Goal: Task Accomplishment & Management: Manage account settings

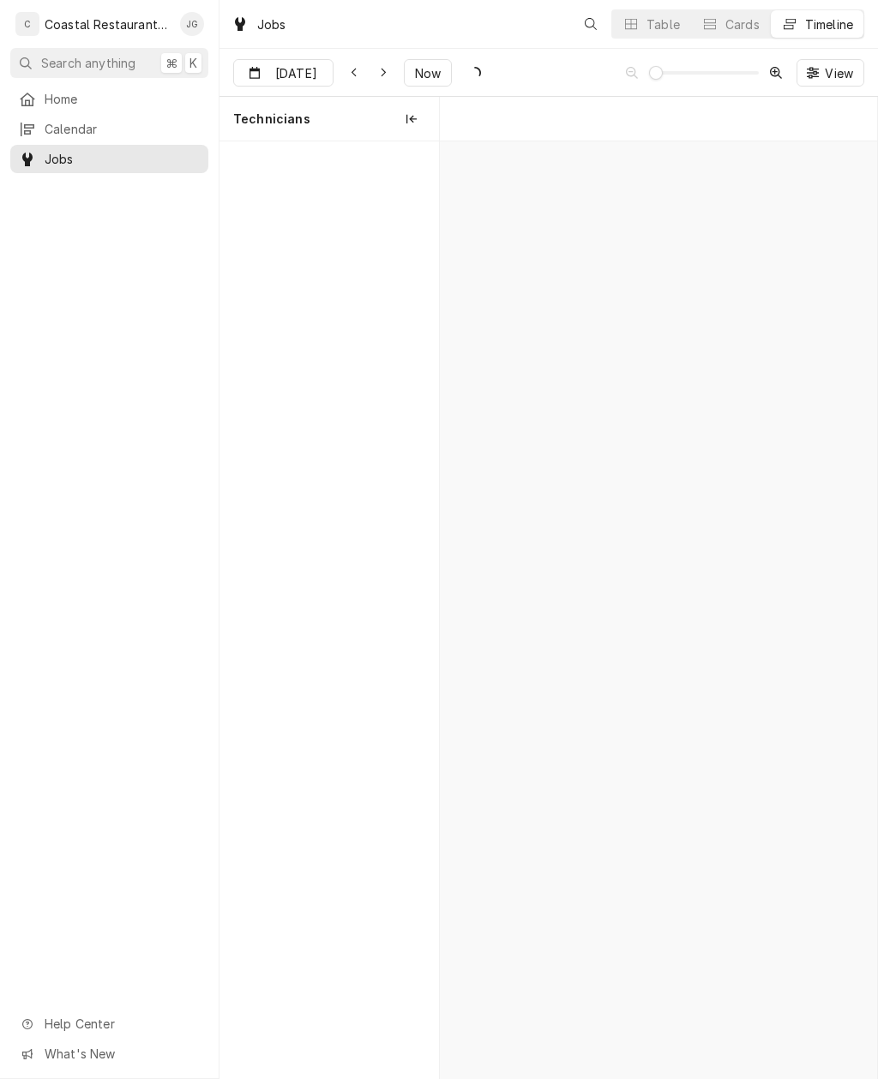
scroll to position [0, 8653]
click at [655, 188] on div "Fryer Repair" at bounding box center [647, 183] width 40 height 15
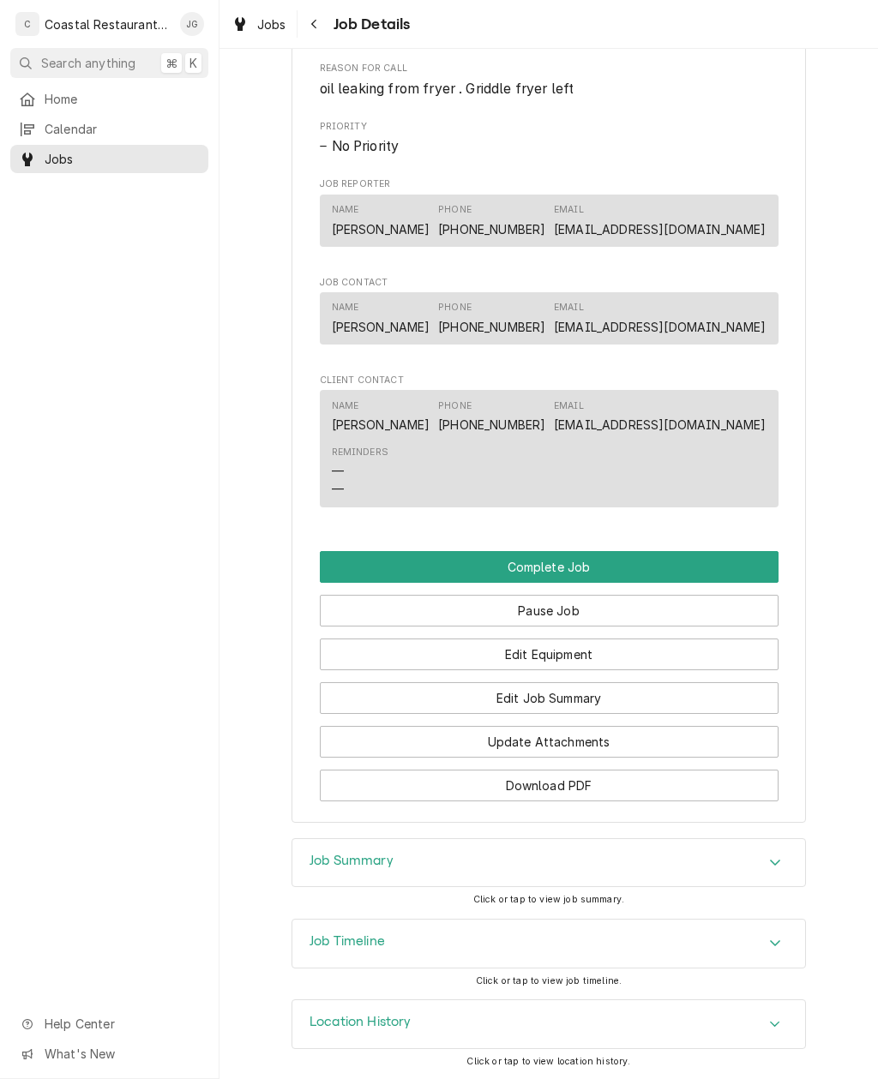
scroll to position [1054, 0]
click at [607, 699] on button "Edit Job Summary" at bounding box center [549, 699] width 459 height 32
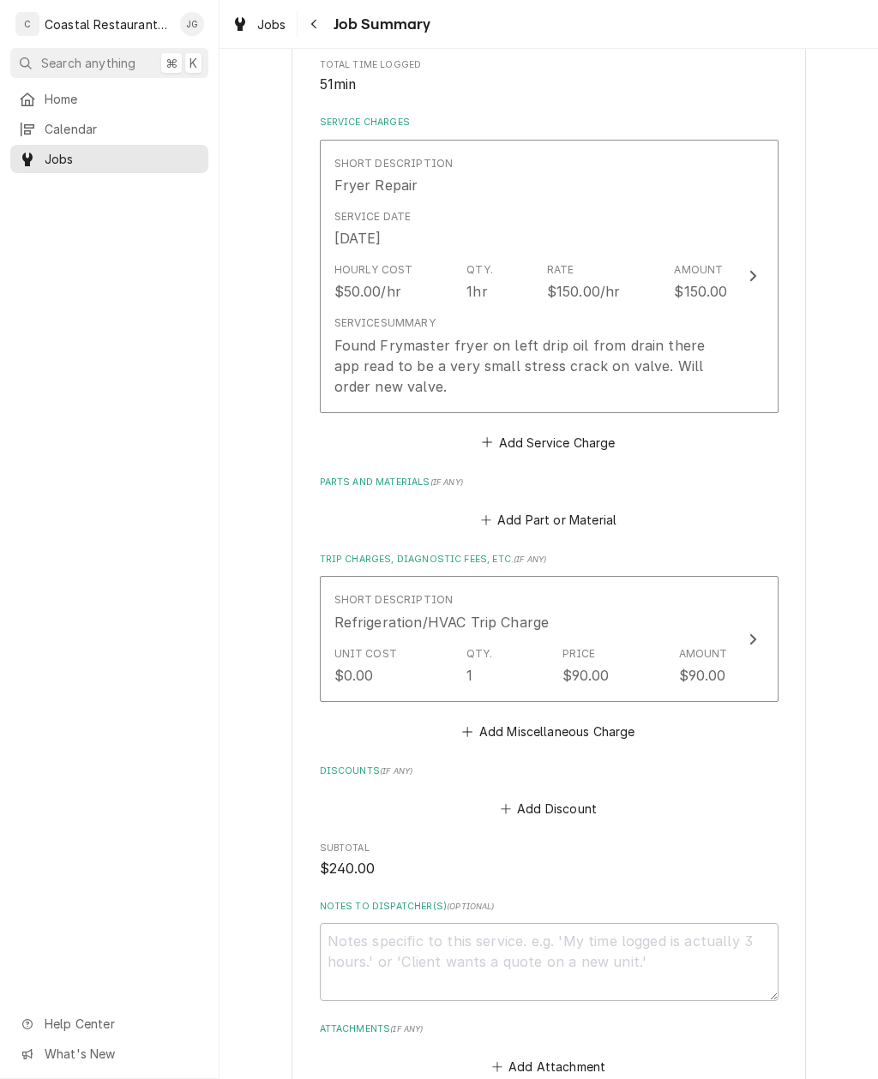
scroll to position [336, 0]
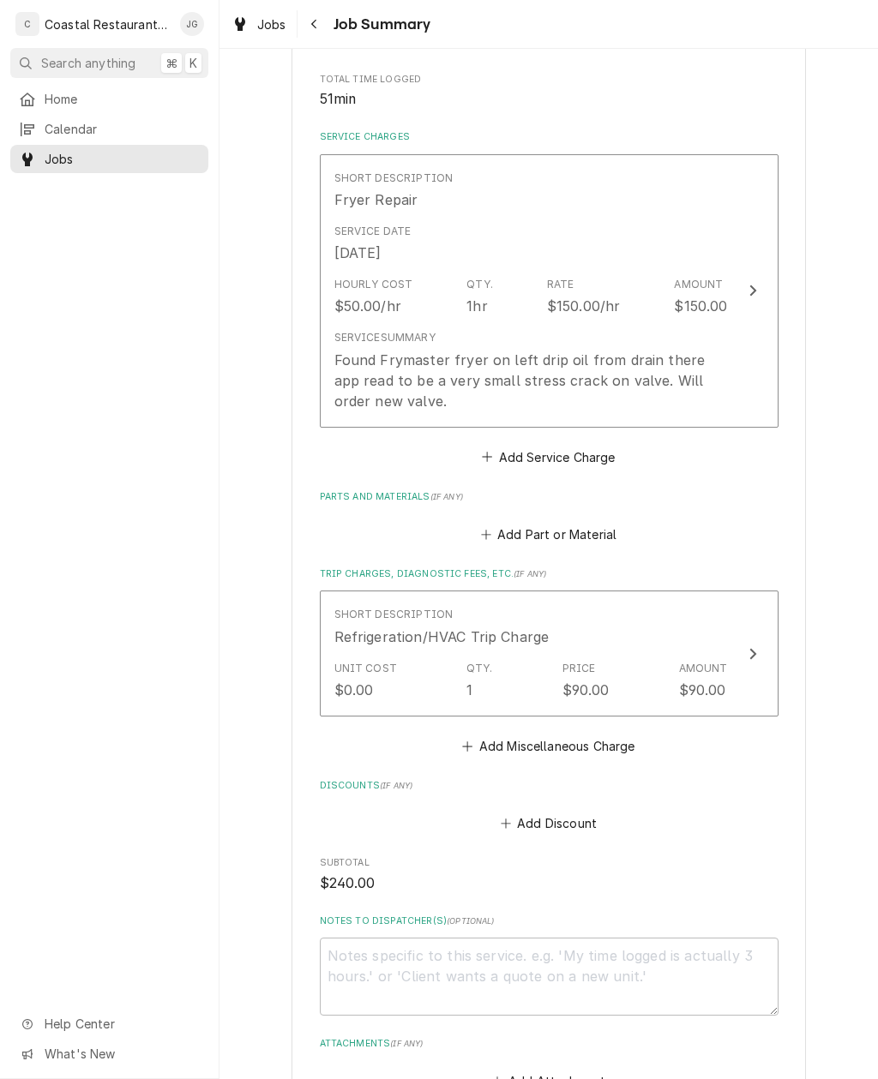
click at [614, 334] on div "Service Summary Found Frymaster fryer on left drip oil from drain there app rea…" at bounding box center [530, 370] width 393 height 81
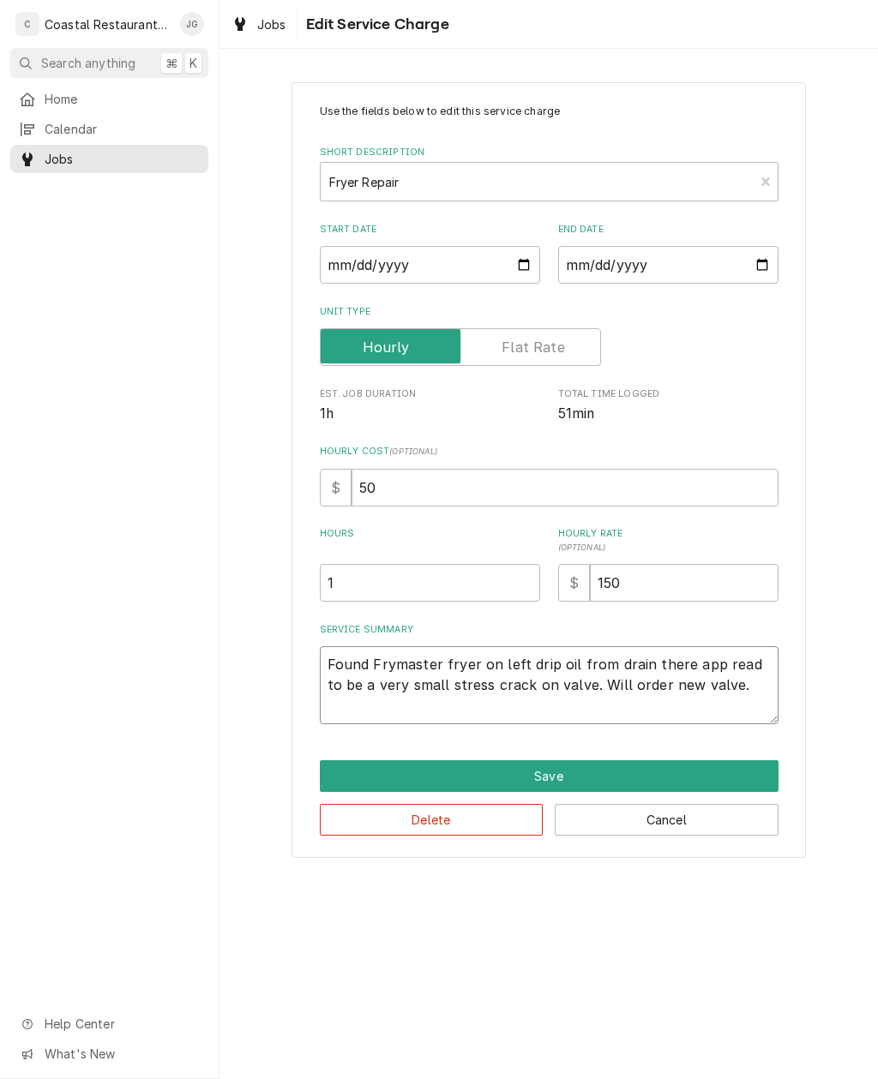
click at [730, 692] on textarea "Found Frymaster fryer on left drip oil from drain there app read to be a very s…" at bounding box center [549, 685] width 459 height 78
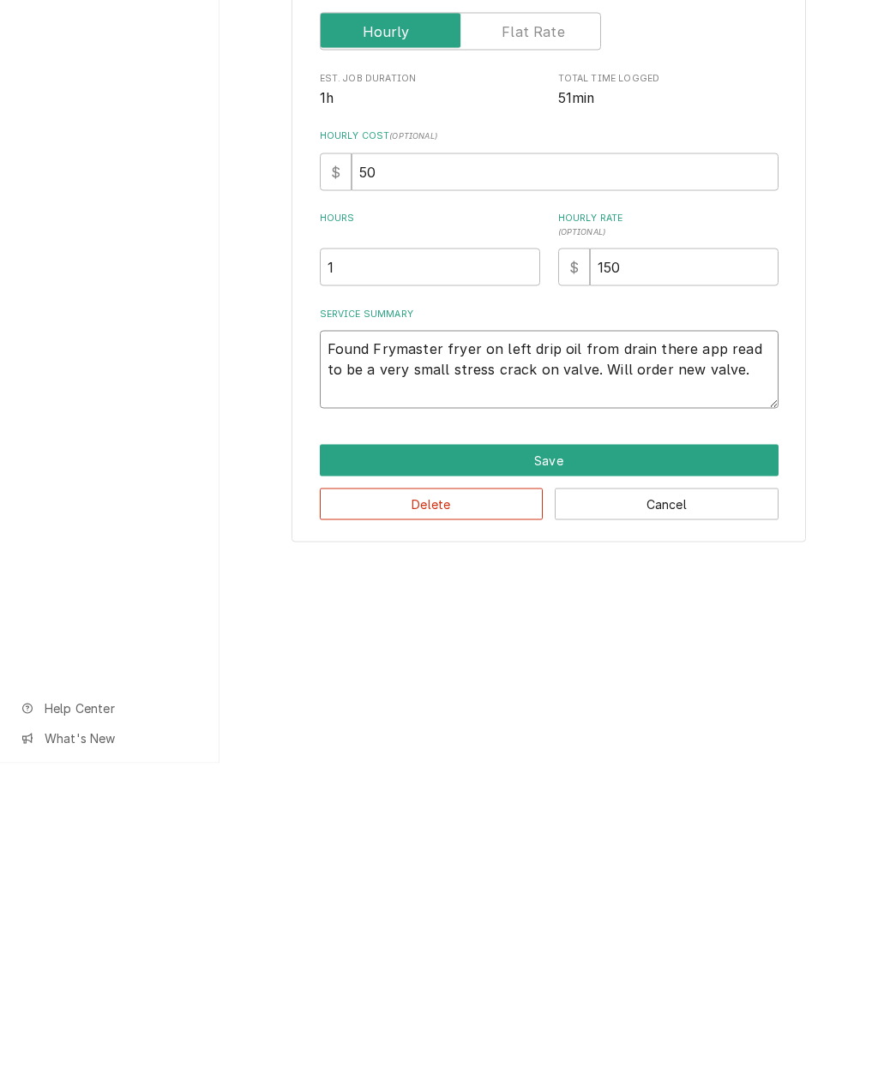
type textarea "x"
type textarea "Found Frymaster fryer on left drip oil from drain there app read to be a very s…"
type textarea "x"
type textarea "Found Frymaster fryer on left drip oil from drain there app read to be a very s…"
type textarea "x"
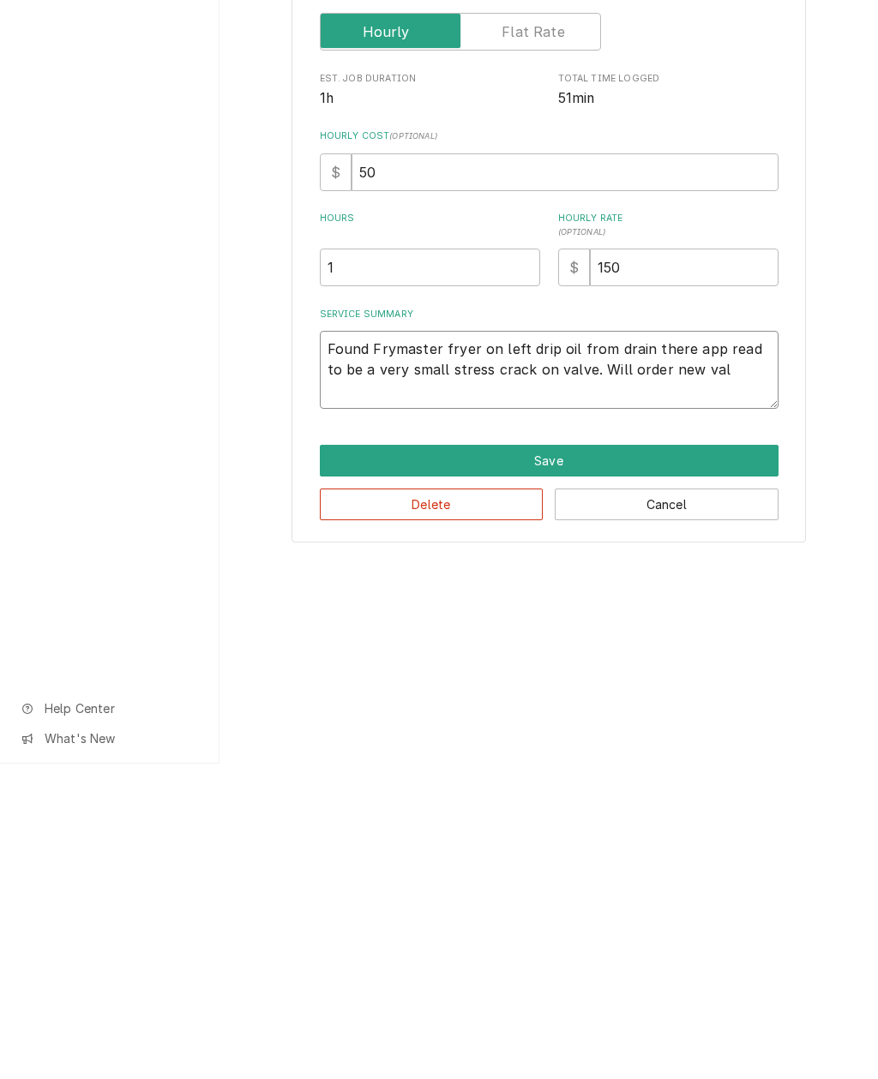
type textarea "Found Frymaster fryer on left drip oil from drain there app read to be a very s…"
type textarea "x"
type textarea "Found Frymaster fryer on left drip oil from drain there app read to be a very s…"
type textarea "x"
type textarea "Found Frymaster fryer on left drip oil from drain there app read to be a very s…"
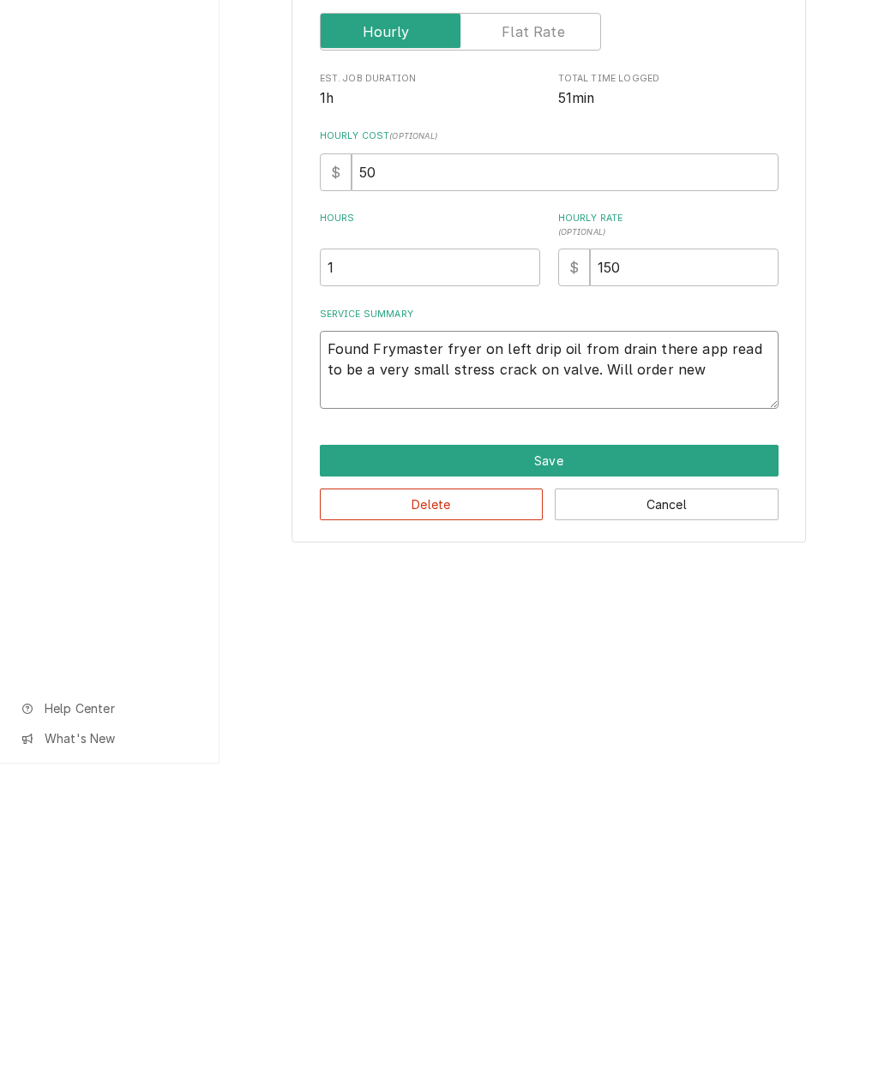
type textarea "x"
type textarea "Found Frymaster fryer on left drip oil from drain there app read to be a very s…"
type textarea "x"
type textarea "Found Frymaster fryer on left drip oil from drain there app read to be a very s…"
type textarea "x"
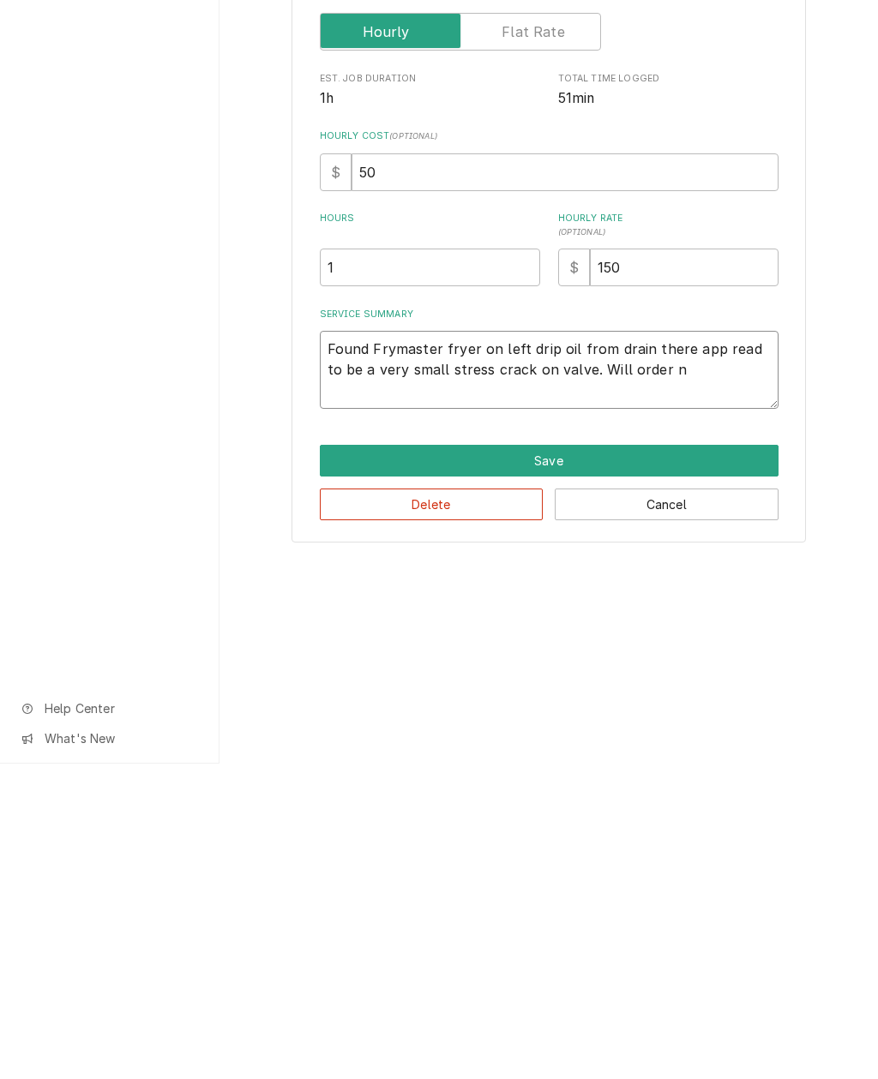
type textarea "Found Frymaster fryer on left drip oil from drain there app read to be a very s…"
type textarea "x"
type textarea "Found Frymaster fryer on left drip oil from drain there app read to be a very s…"
type textarea "x"
type textarea "Found Frymaster fryer on left drip oil from drain there app read to be a very s…"
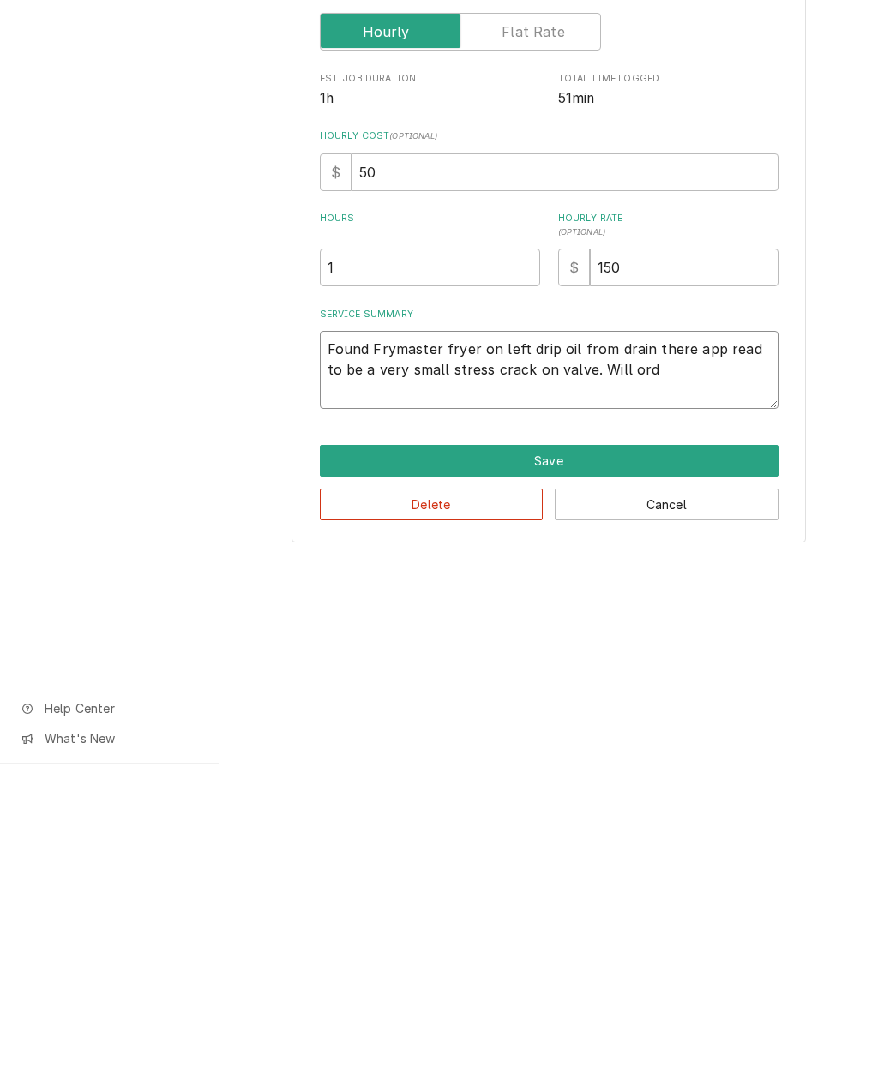
type textarea "x"
type textarea "Found Frymaster fryer on left drip oil from drain there app read to be a very s…"
type textarea "x"
type textarea "Found Frymaster fryer on left drip oil from drain there app read to be a very s…"
type textarea "x"
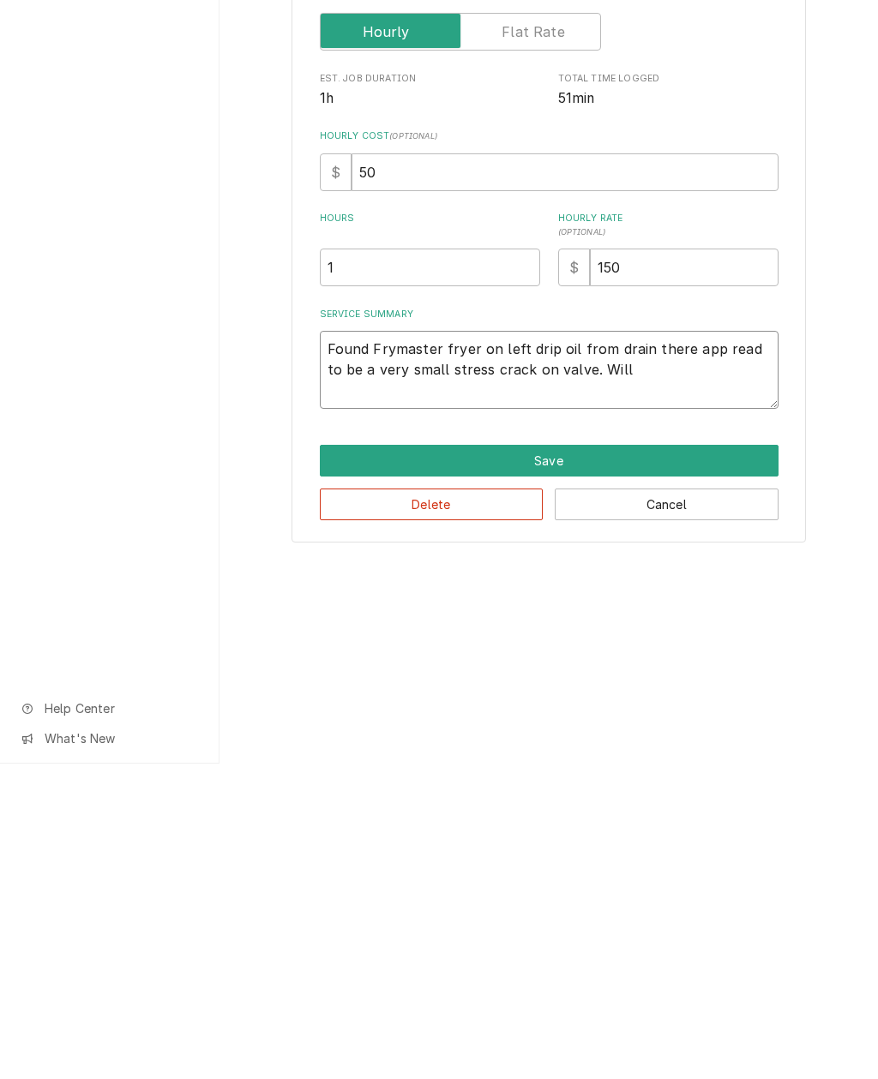
type textarea "Found Frymaster fryer on left drip oil from drain there app read to be a very s…"
type textarea "x"
type textarea "Found Frymaster fryer on left drip oil from drain there app read to be a very s…"
type textarea "x"
type textarea "Found Frymaster fryer on left drip oil from drain there app read to be a very s…"
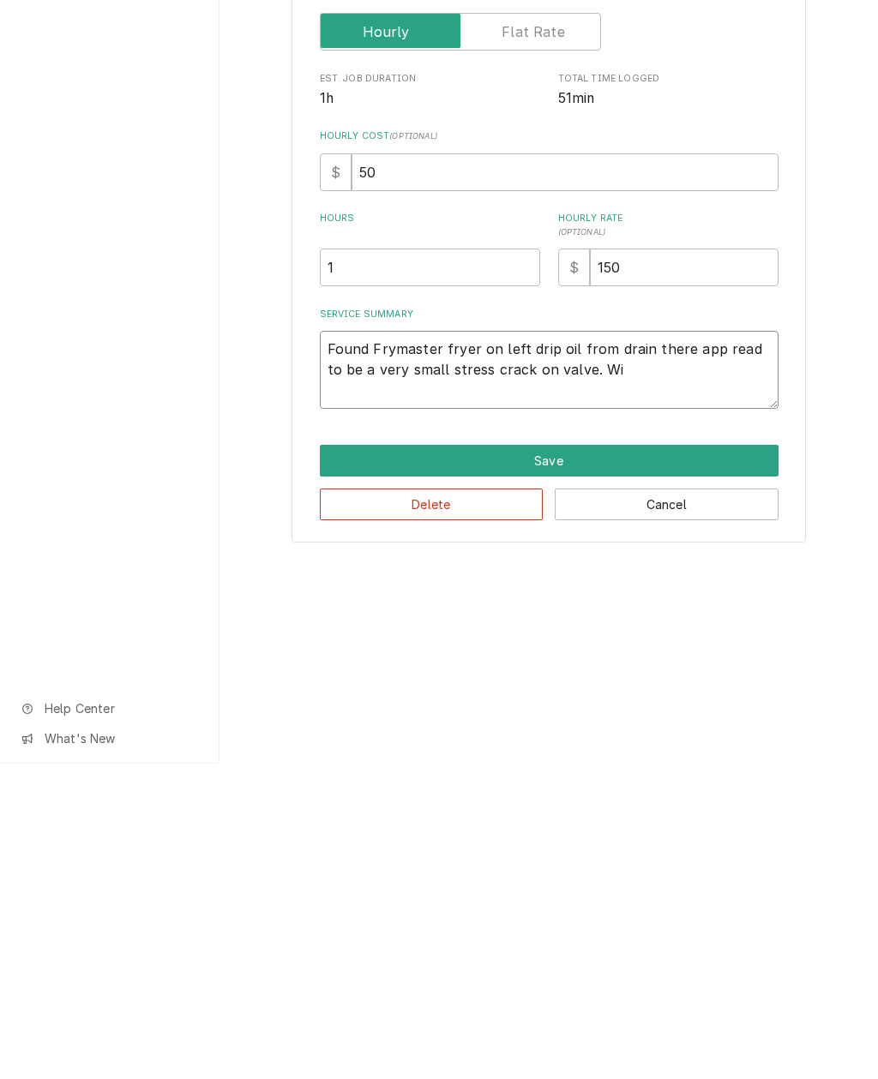
type textarea "x"
type textarea "Found Frymaster fryer on left drip oil from drain there app read to be a very s…"
type textarea "x"
type textarea "Found Frymaster fryer on left drip oil from drain there app read to be a very s…"
type textarea "x"
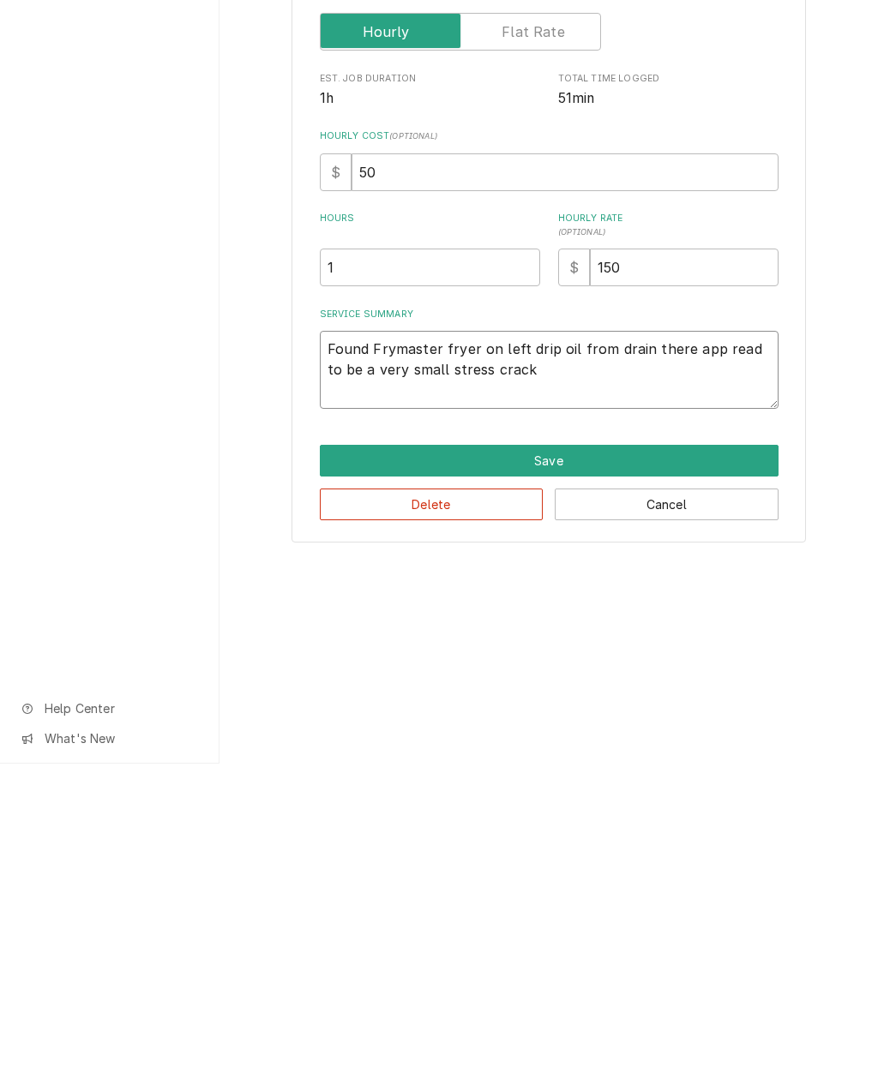
type textarea "Found Frymaster fryer on left drip oil from drain there app read to be a very s…"
type textarea "x"
type textarea "Found Frymaster fryer on left drip oil from drain there app read to be a"
type textarea "x"
type textarea "Found Frymaster fryer on left drip oil from drain there app read to"
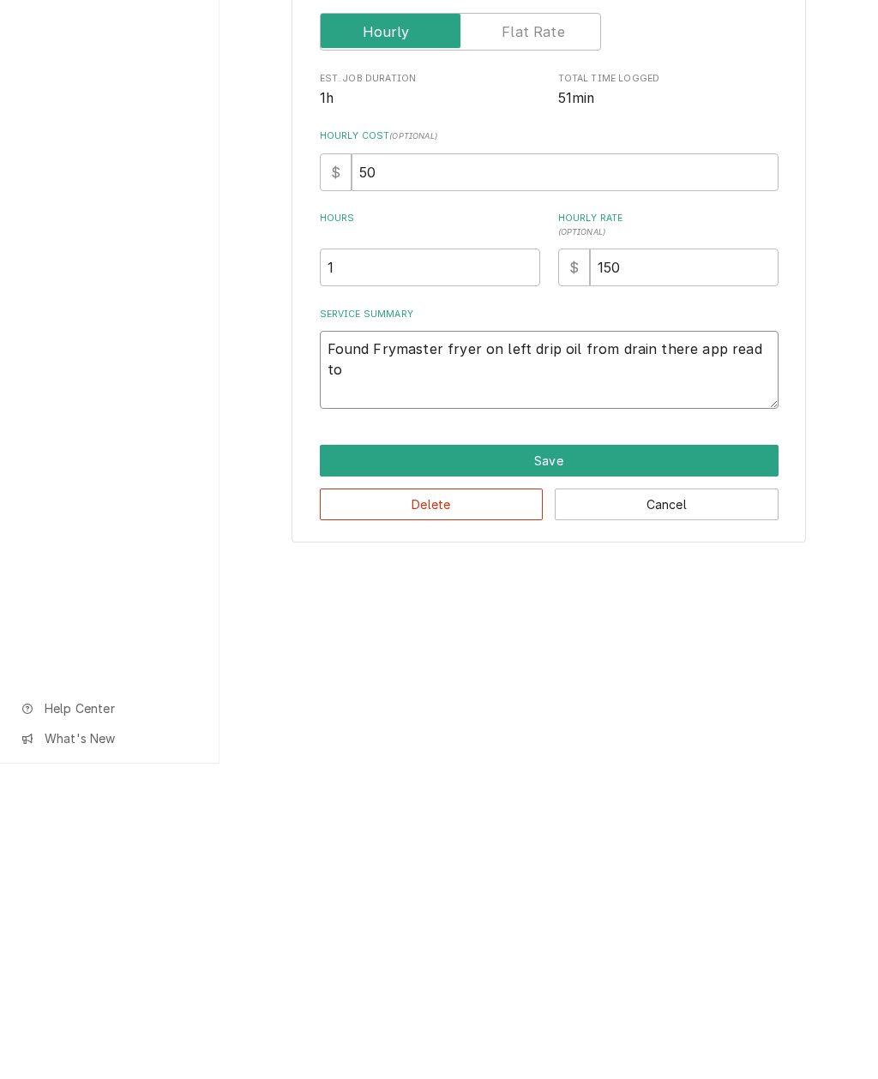
type textarea "x"
type textarea "Found Frymaster fryer on left drip oil from drain there app"
type textarea "x"
type textarea "Found Frymaster fryer on left drip oil from drain"
type textarea "x"
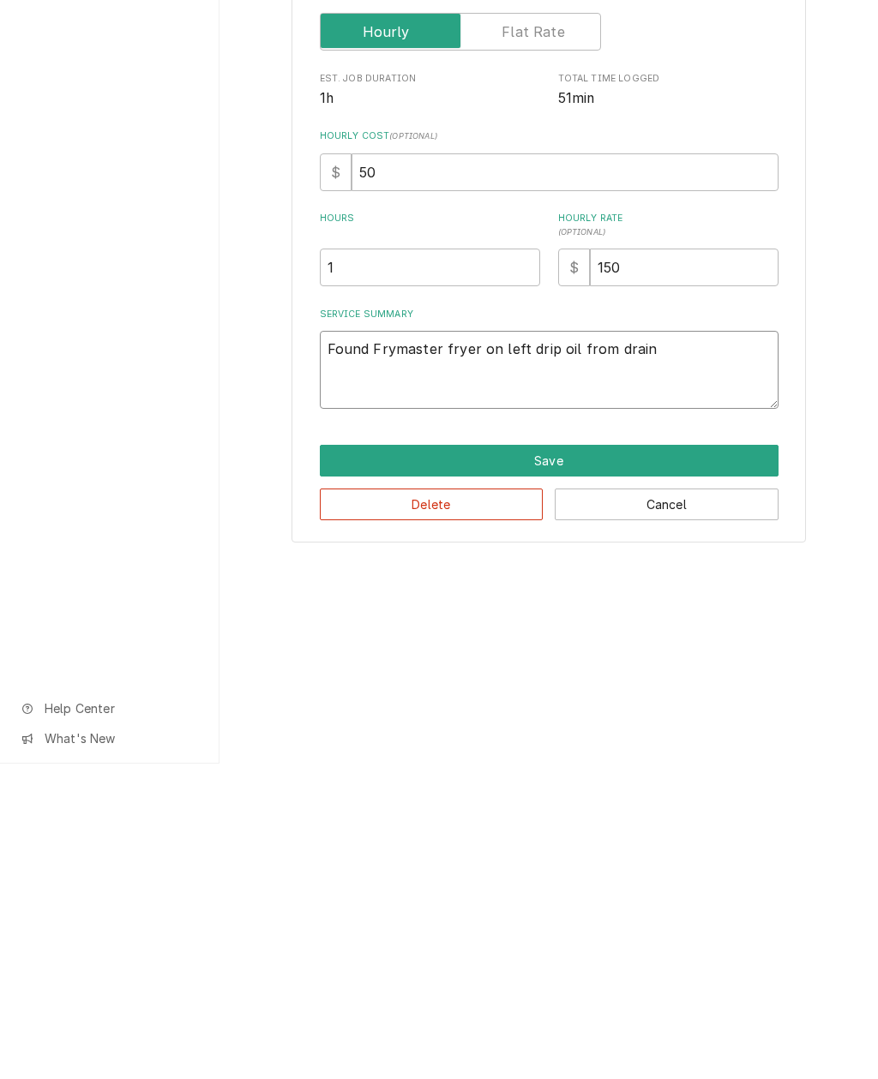
type textarea "Found Frymaster fryer on left drip oil"
type textarea "x"
type textarea "Found Frymaster fryer on left"
type textarea "x"
type textarea "Found Frymaster fryer"
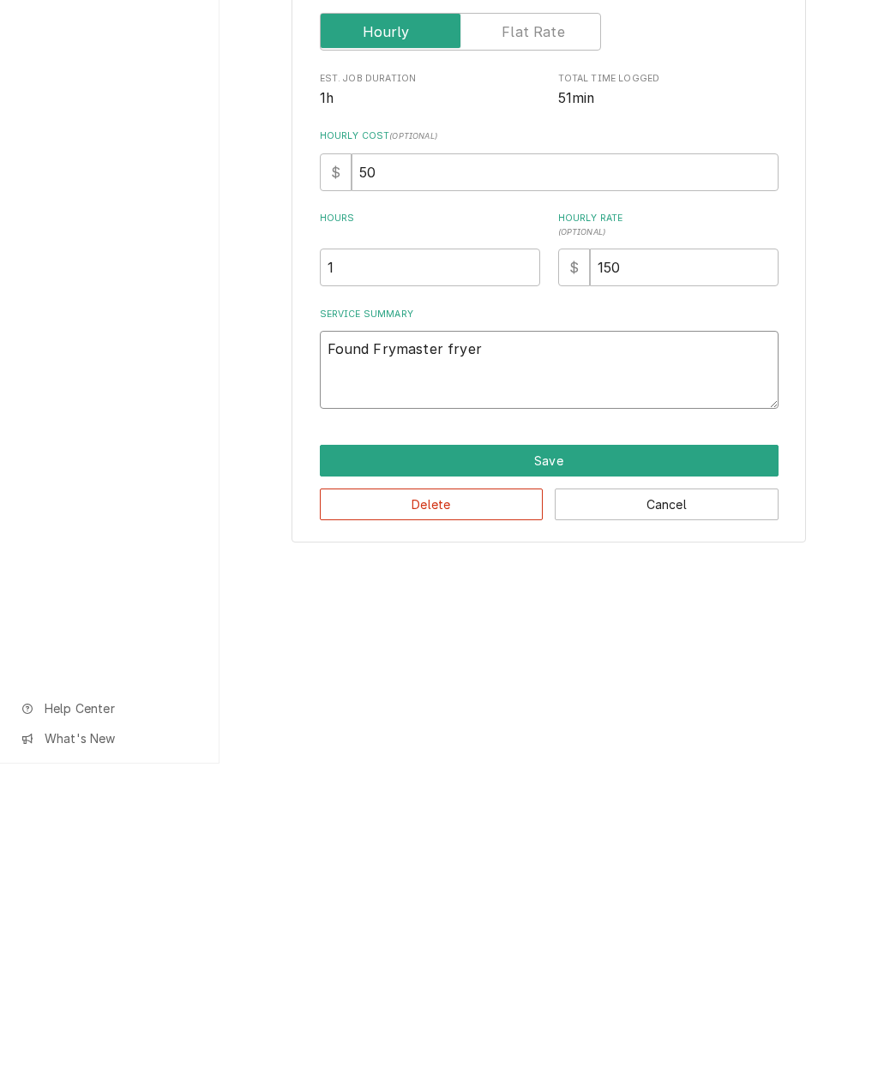
type textarea "x"
type textarea "Found"
type textarea "x"
type textarea "Arr"
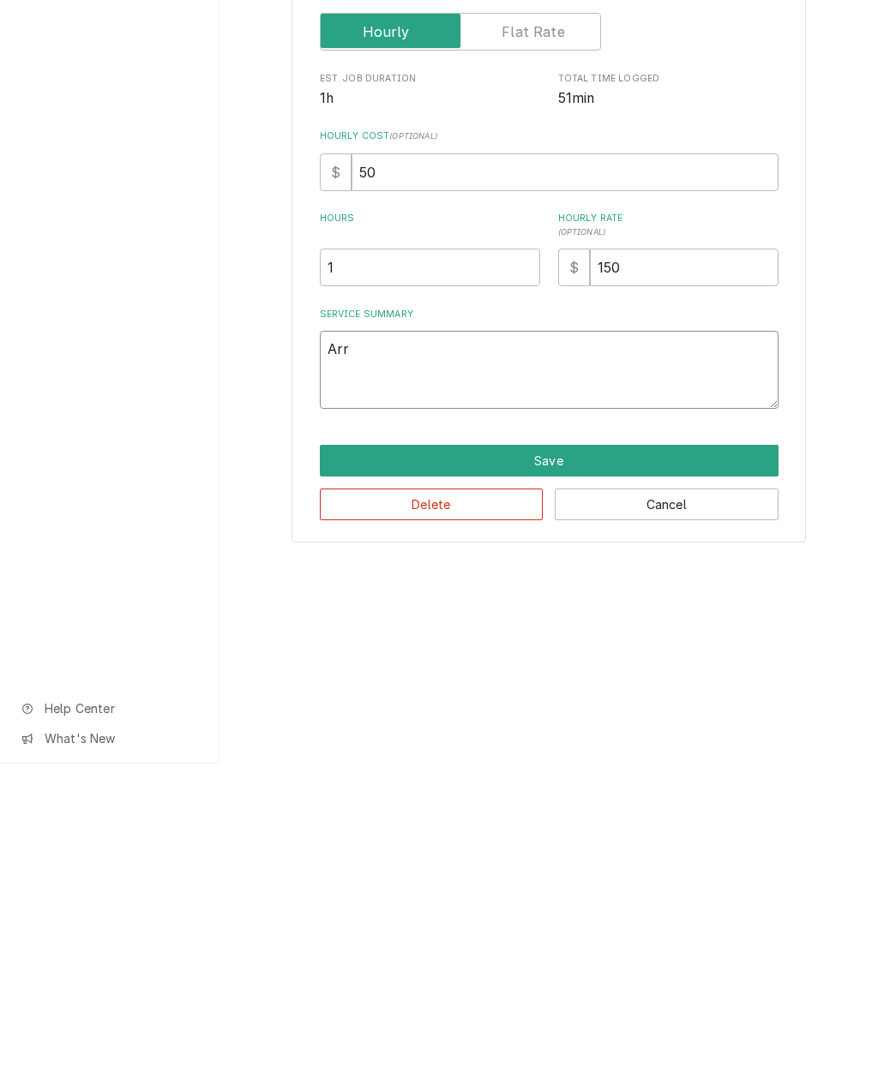
type textarea "x"
type textarea "Arriv"
type textarea "x"
type textarea "Arrived"
type textarea "x"
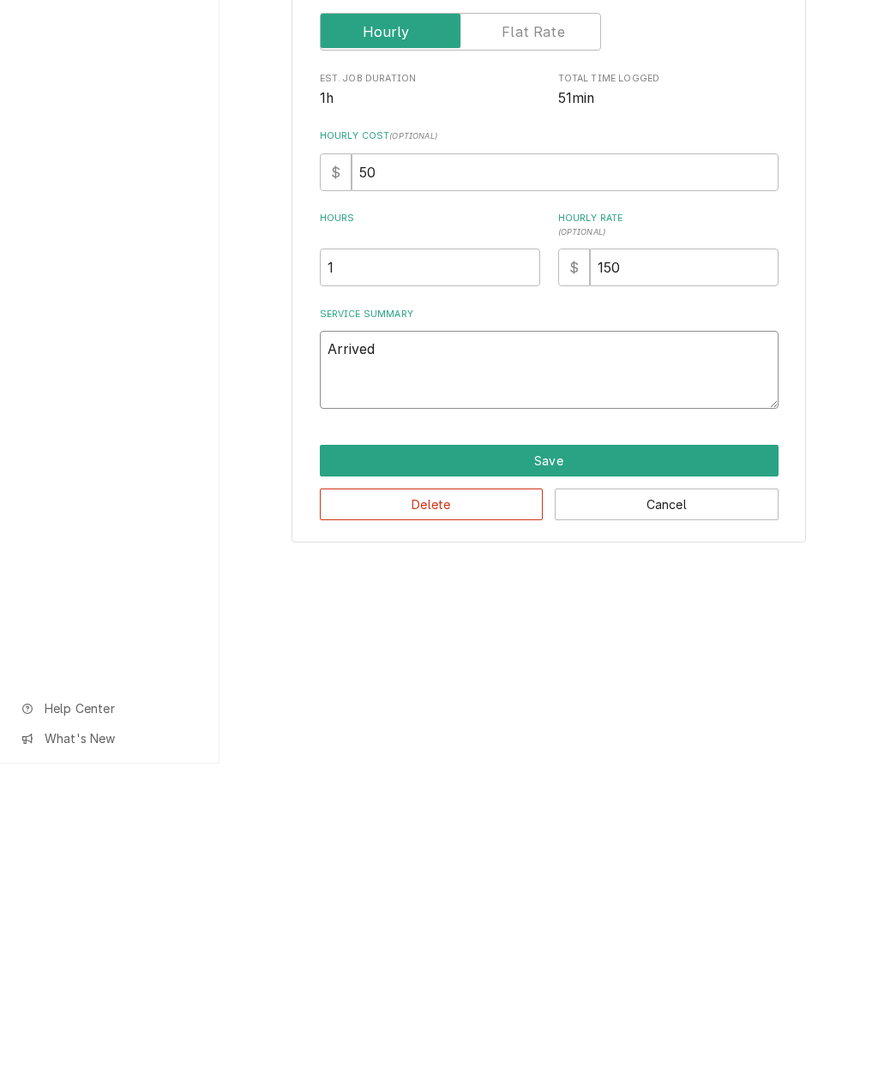
type textarea "Arrived on site"
type textarea "x"
type textarea "Arrived on site removed oil"
type textarea "x"
type textarea "Arrived on site removed oil from"
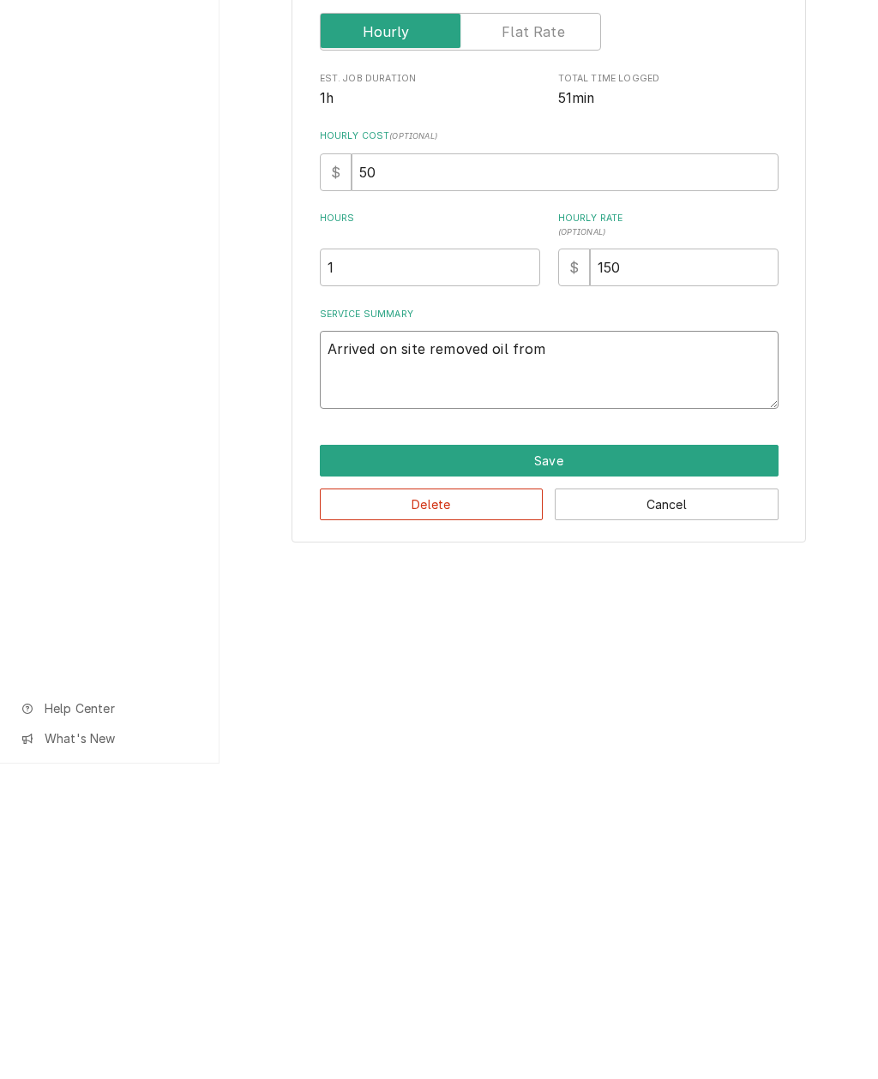
type textarea "x"
type textarea "Arrived on site removed oil from that"
type textarea "x"
type textarea "Arrived on site removed oil from that removed defect"
type textarea "x"
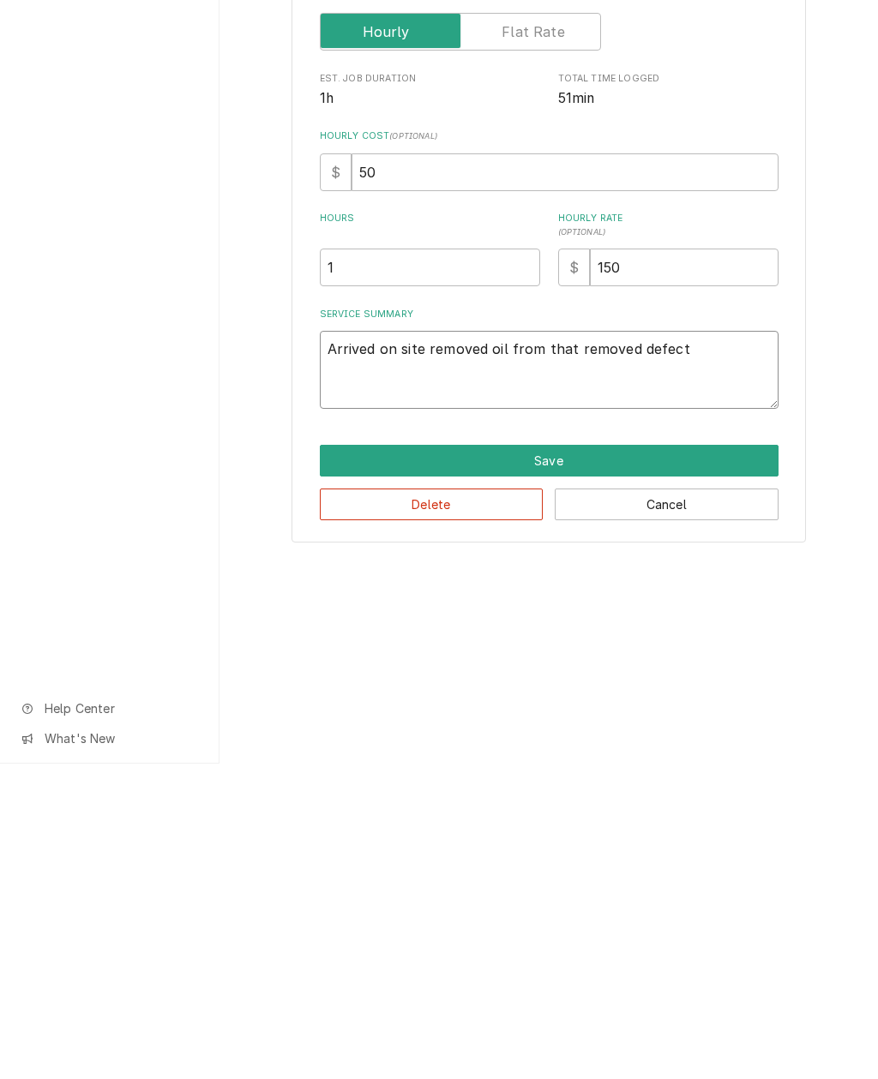
type textarea "Arrived on site removed oil from that removed defective"
type textarea "x"
type textarea "Arrived on site removed oil from that removed defective drain Ival"
type textarea "x"
type textarea "Arrived on site removed oil from that removed defective drain valve"
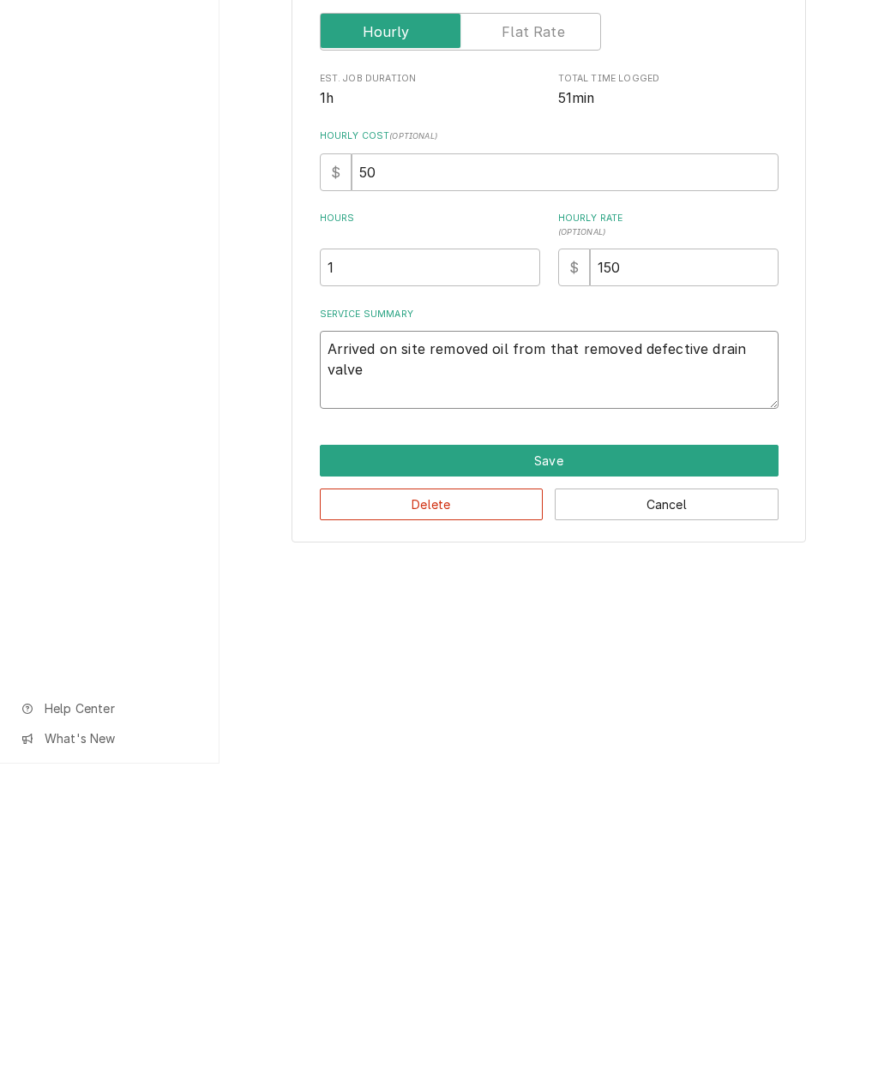
type textarea "x"
type textarea "Arrived on site removed oil from that removed defective drain valve and"
type textarea "x"
type textarea "Arrived on site removed oil from that removed defective drain valve and install"
type textarea "x"
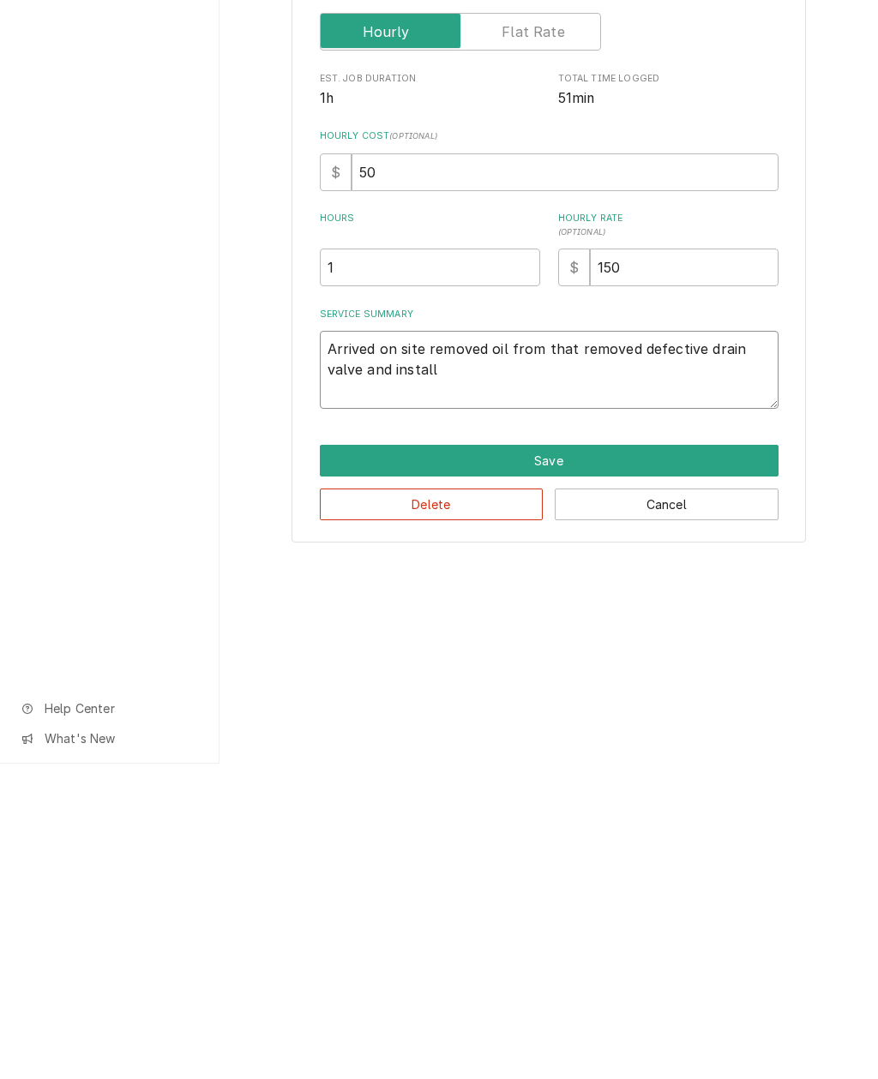
type textarea "Arrived on site removed oil from that removed defective drain valve and install…"
type textarea "x"
type textarea "Arrived on site removed oil from that removed defective drain valve and install…"
type textarea "x"
type textarea "Arrived on site removed oil from that remove defective drain valve and install …"
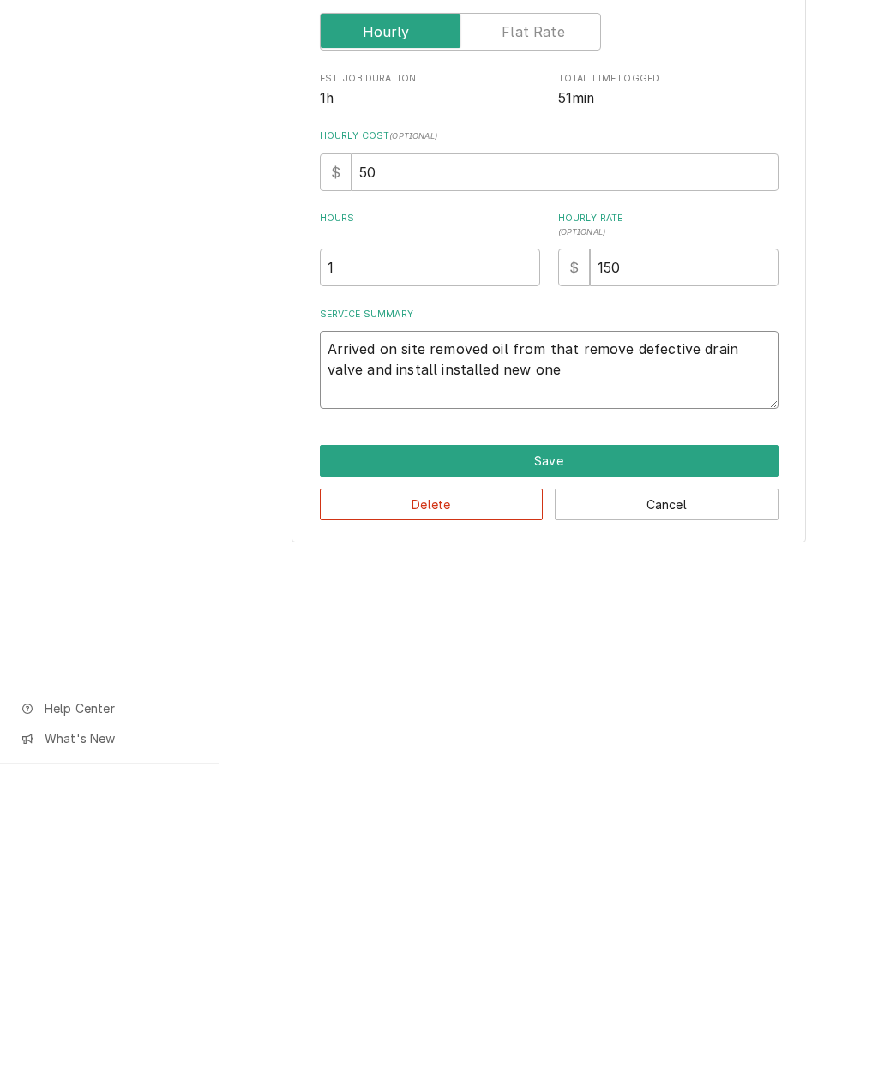
type textarea "x"
type textarea "Arrived on site removed oil from that remove defective drain valve and install …"
type textarea "x"
type textarea "Arrived on site removed oil from that. Remove defective drain valve and install…"
type textarea "x"
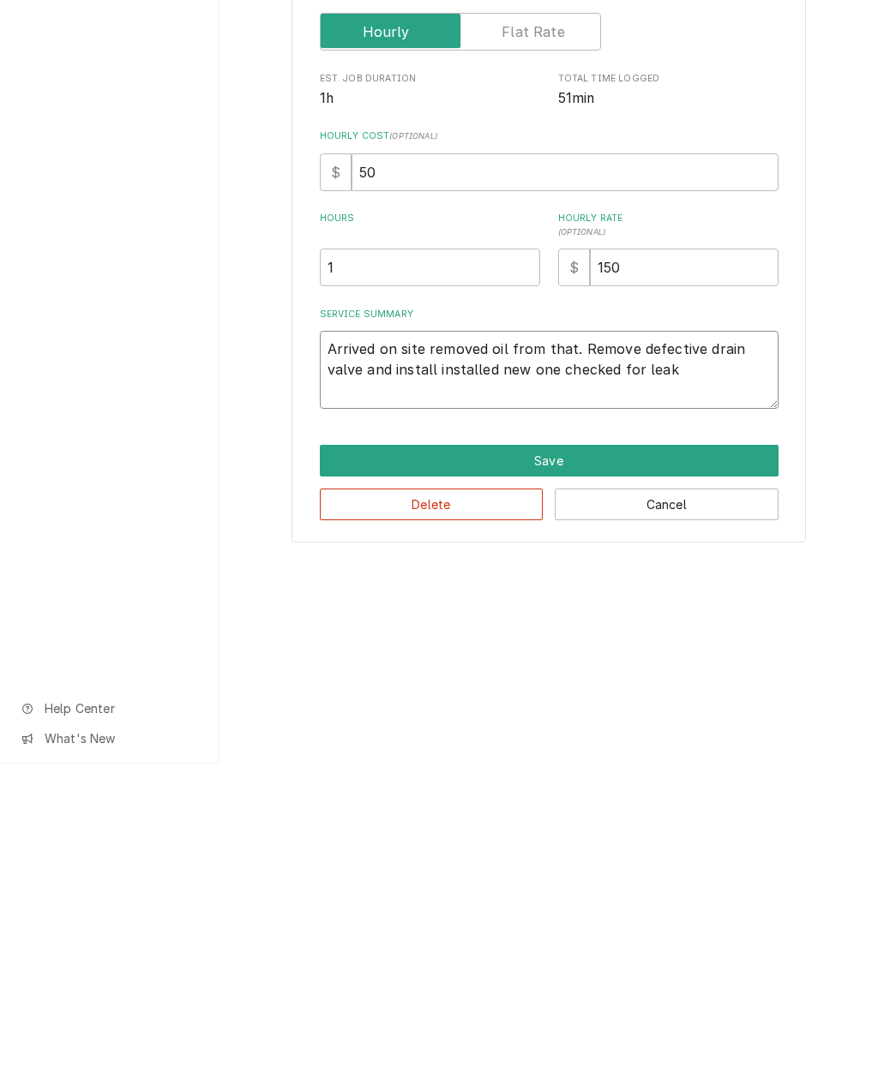
type textarea "Arrived on site removed oil from that remove defective drain valve and install …"
type textarea "x"
type textarea "Arrived on site removed oil from that remove defective, drain valve and install…"
type textarea "x"
type textarea "Arrived on site removed oil from that remove defective drain valve and install …"
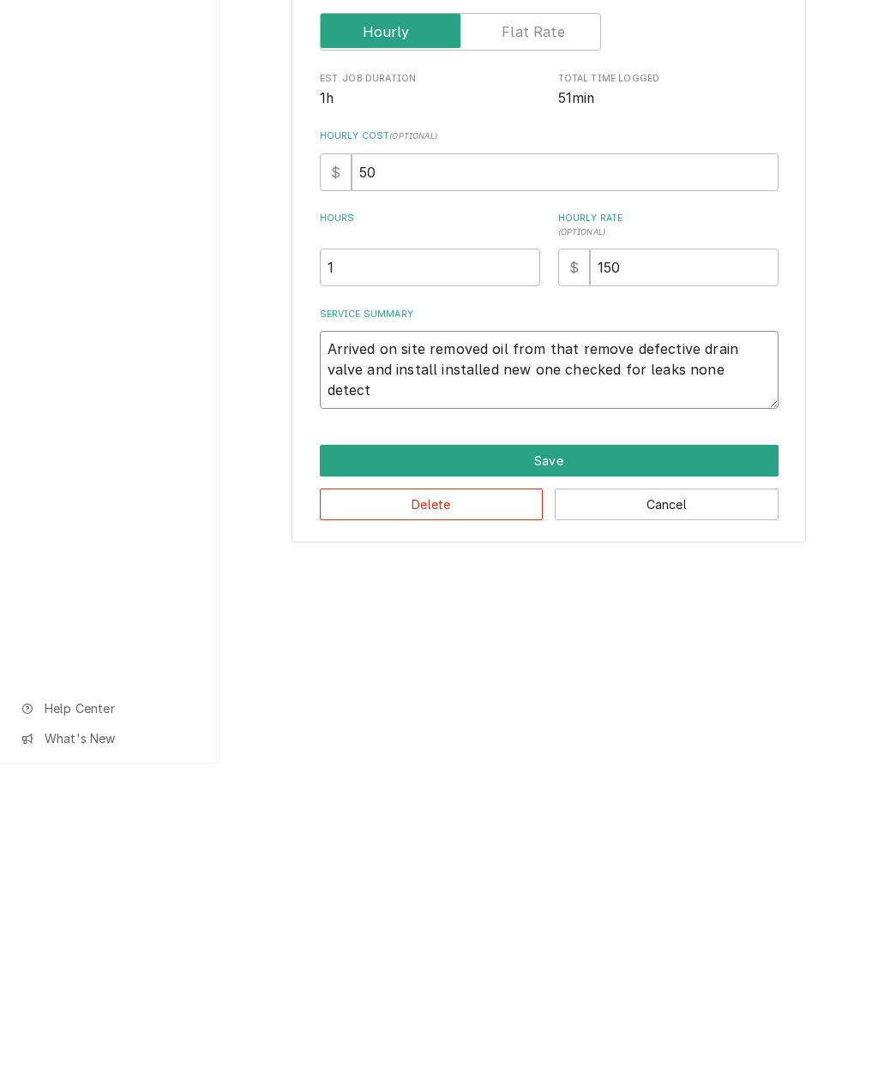
type textarea "x"
type textarea "Arrived on site removed oil from that remove defective drain valve and install …"
type textarea "x"
type textarea "Arrived on site removed oil from that remove defective drain valve and install …"
type textarea "x"
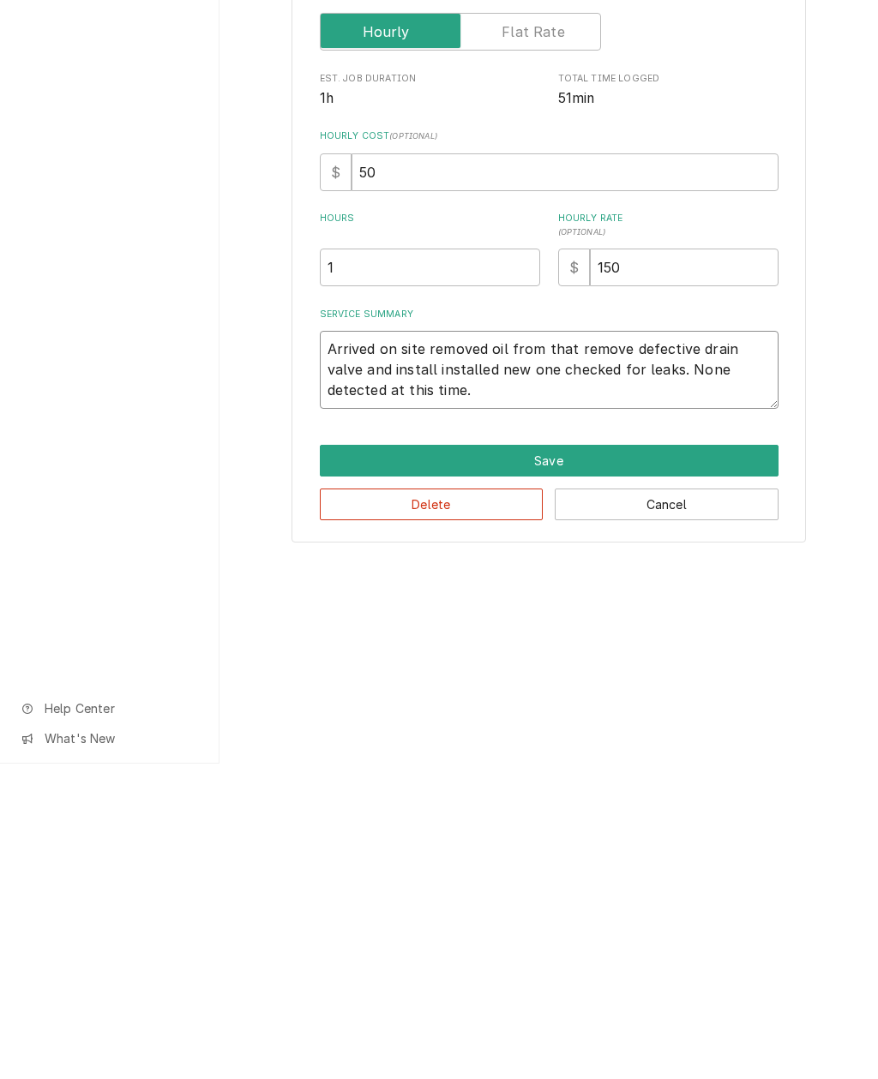
type textarea "Arrived"
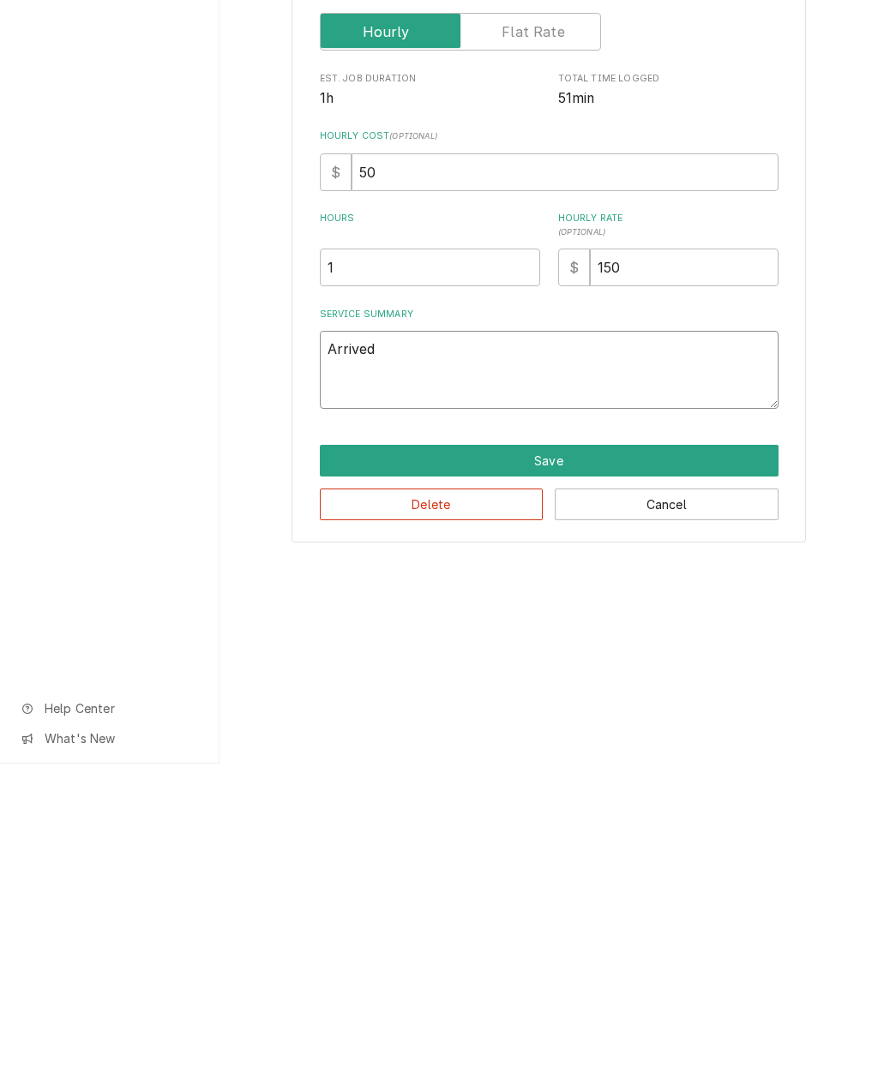
type textarea "x"
type textarea "Arrived on site removed oil from that remove defective drain valve and install …"
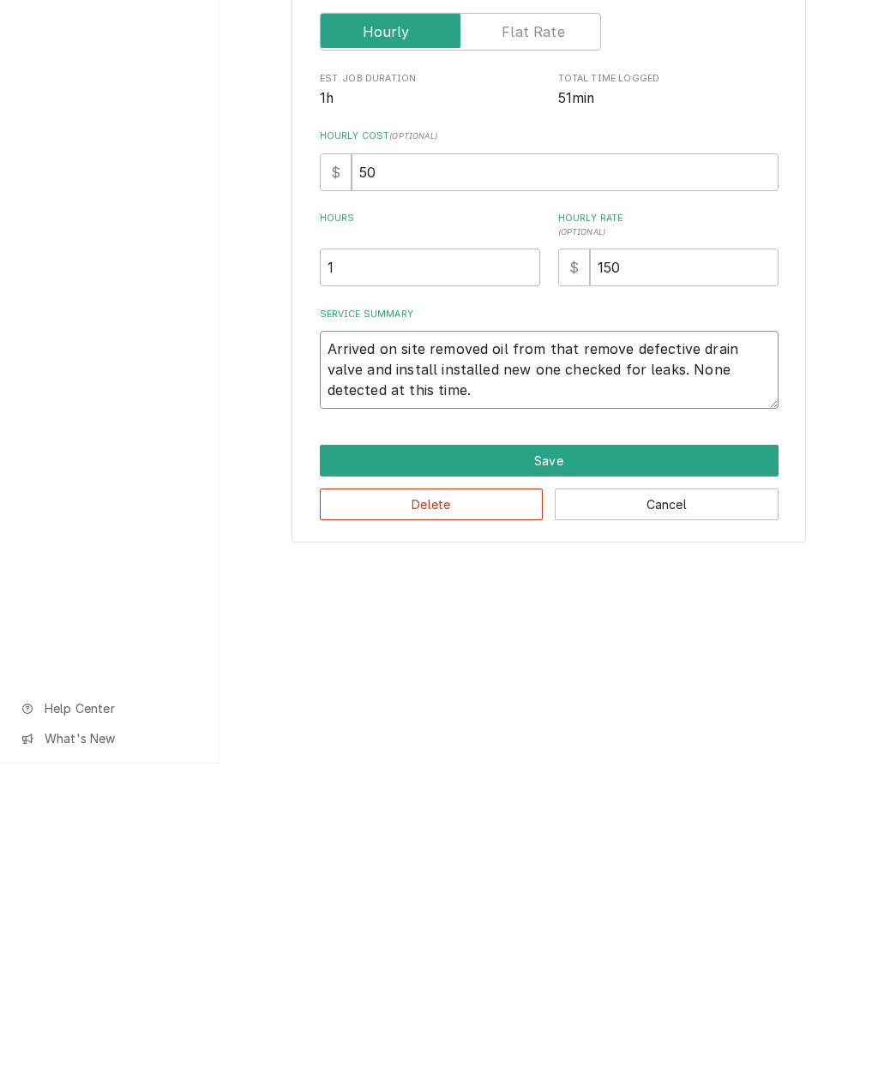
type textarea "x"
type textarea "Arrived on site removed oil from that remove defective drain valve and install …"
type textarea "x"
type textarea "Arrived on site removed oil from that remove defective drain valve and install …"
type textarea "x"
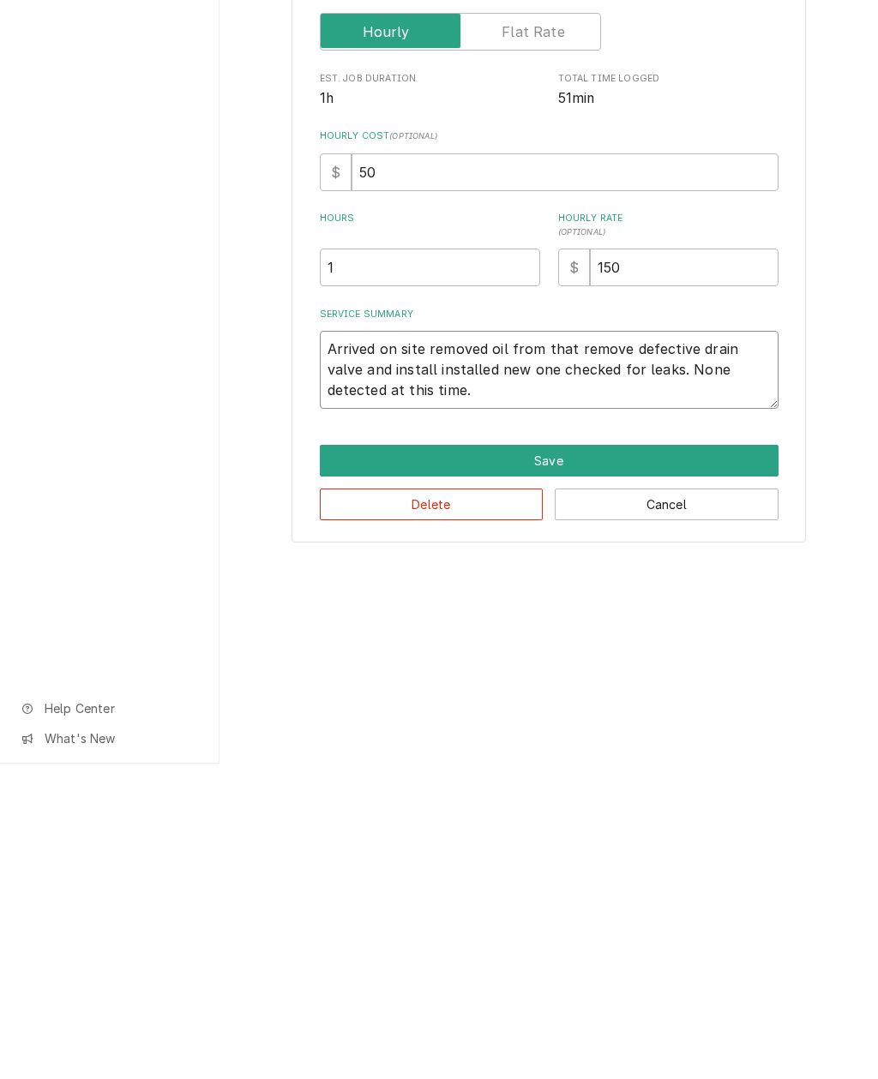
type textarea "Arrived on site removed oil from that remove defective drain valve and install …"
type textarea "x"
type textarea "Arrived on site removed oil from that remove defective drain valve and install …"
type textarea "x"
type textarea "Arrived on site removed oil from that remove defective drain valve and install …"
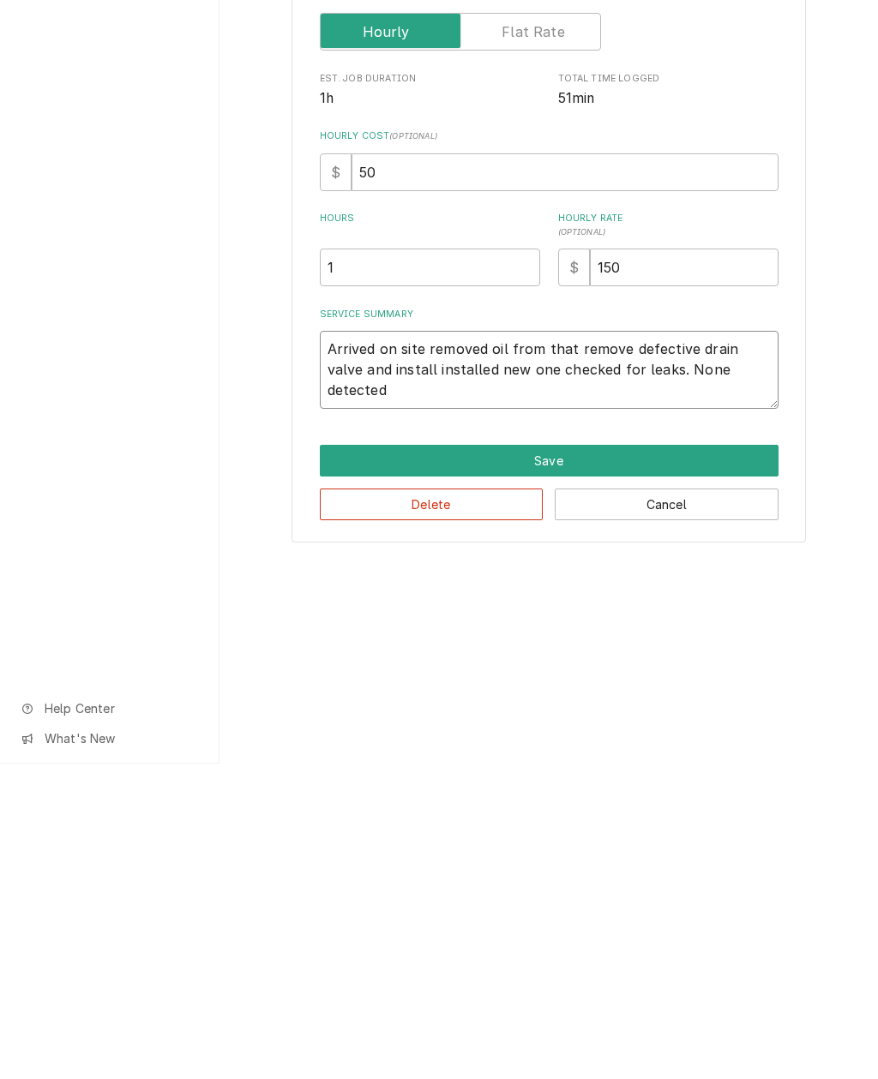
type textarea "x"
type textarea "Arrived on site removed oil from that remove defective drain valve and install …"
type textarea "x"
type textarea "Arrived on site removed oil from that remove defective drain valve and install …"
type textarea "x"
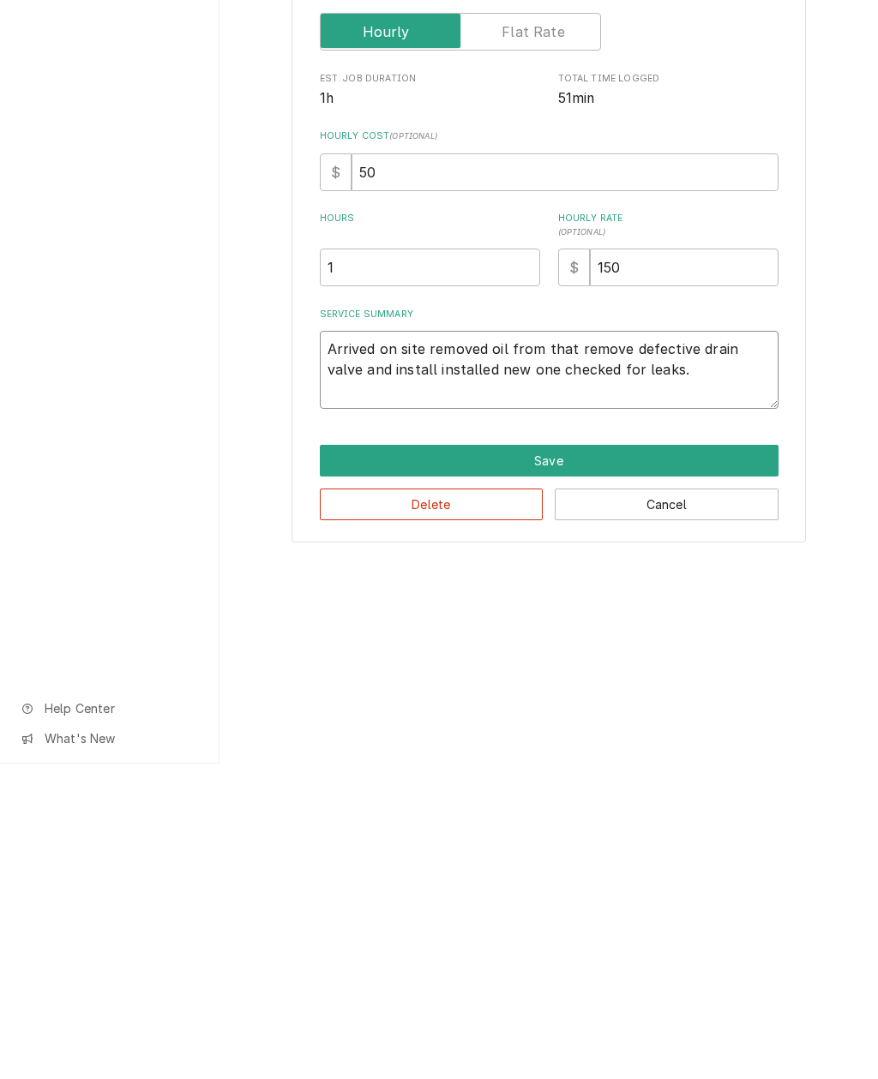
type textarea "Arrived on site removed oil from that remove defective drain valve and install …"
type textarea "x"
type textarea "Arrived on site removed oil from that remove defective drain valve and install …"
type textarea "x"
type textarea "Arrived on site removed oil from that remove defective drain valve and install …"
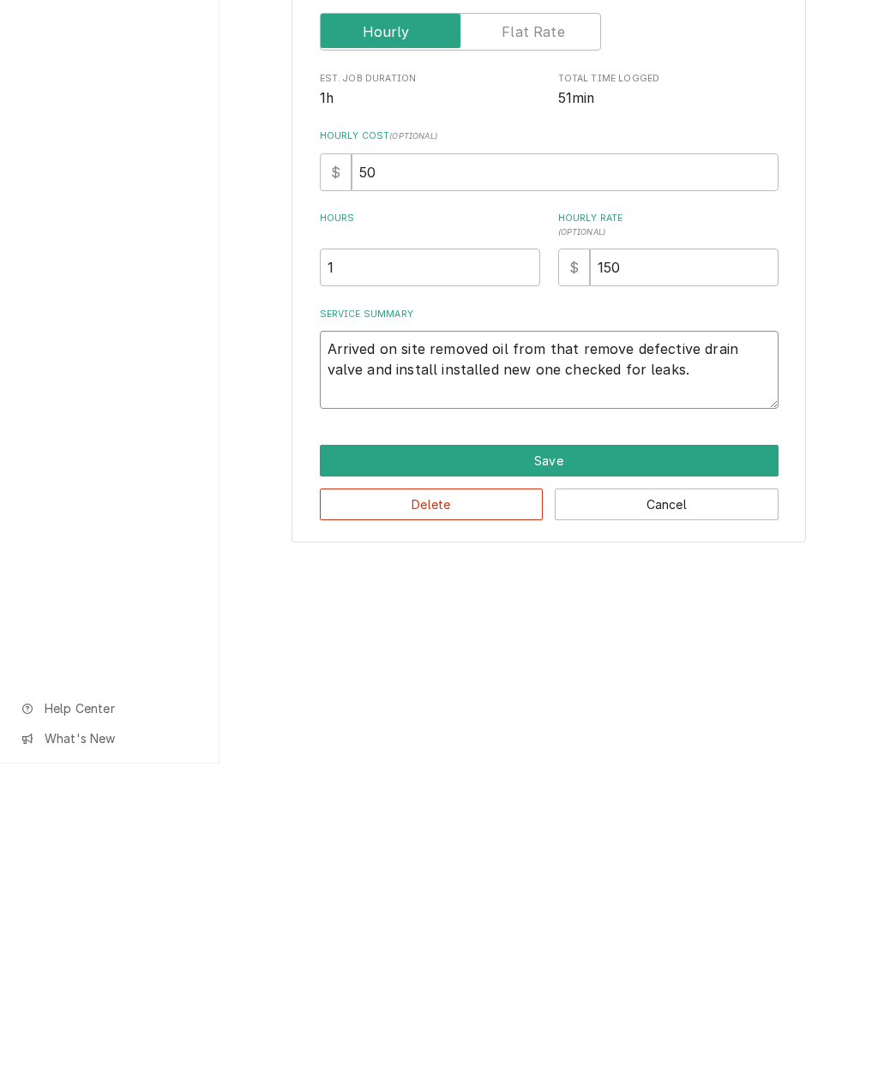
type textarea "x"
type textarea "Arrived on site removed oil from that remove defective drain valve and install …"
type textarea "x"
type textarea "Arrived on site removed oil from that remove defective drain valve and install …"
type textarea "x"
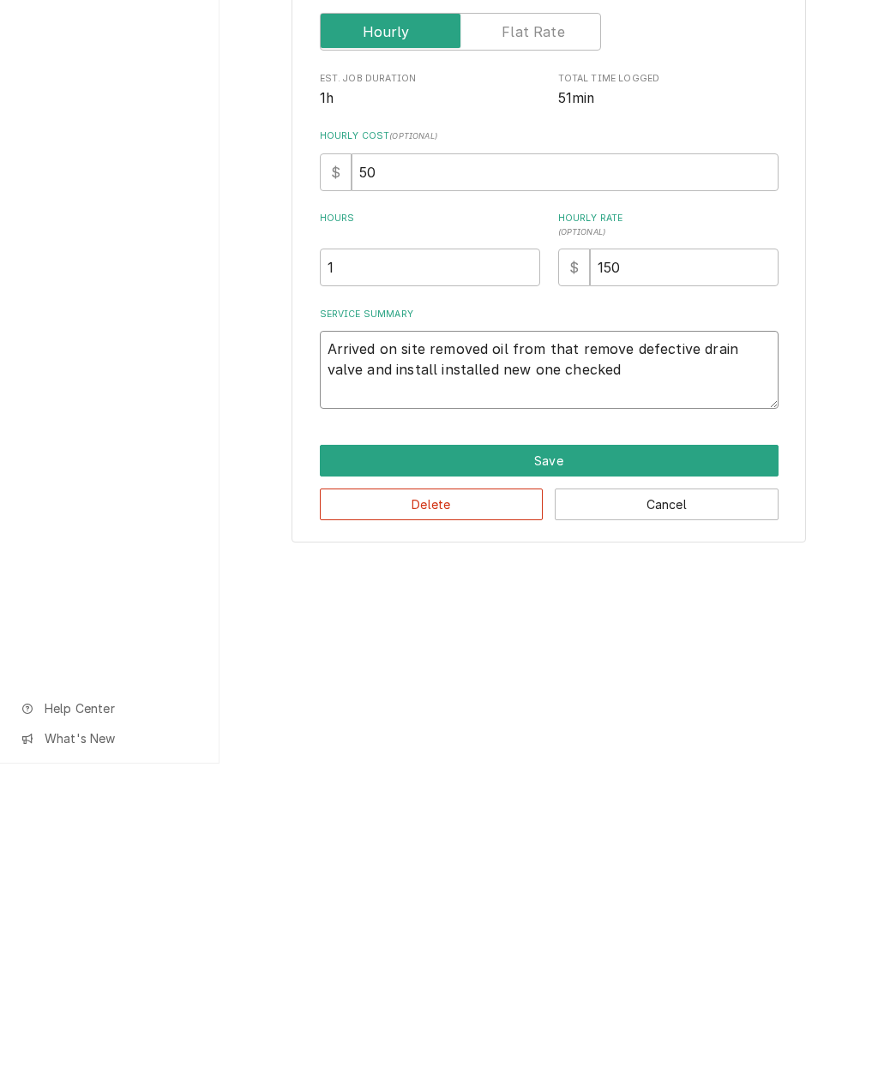
type textarea "Arrived on site removed oil from that remove defective drain valve and install …"
type textarea "x"
type textarea "Arrived on site removed oil from that remove defective drain valve and install …"
type textarea "x"
type textarea "Arrived on site removed oil from that remove defective drain valve and install …"
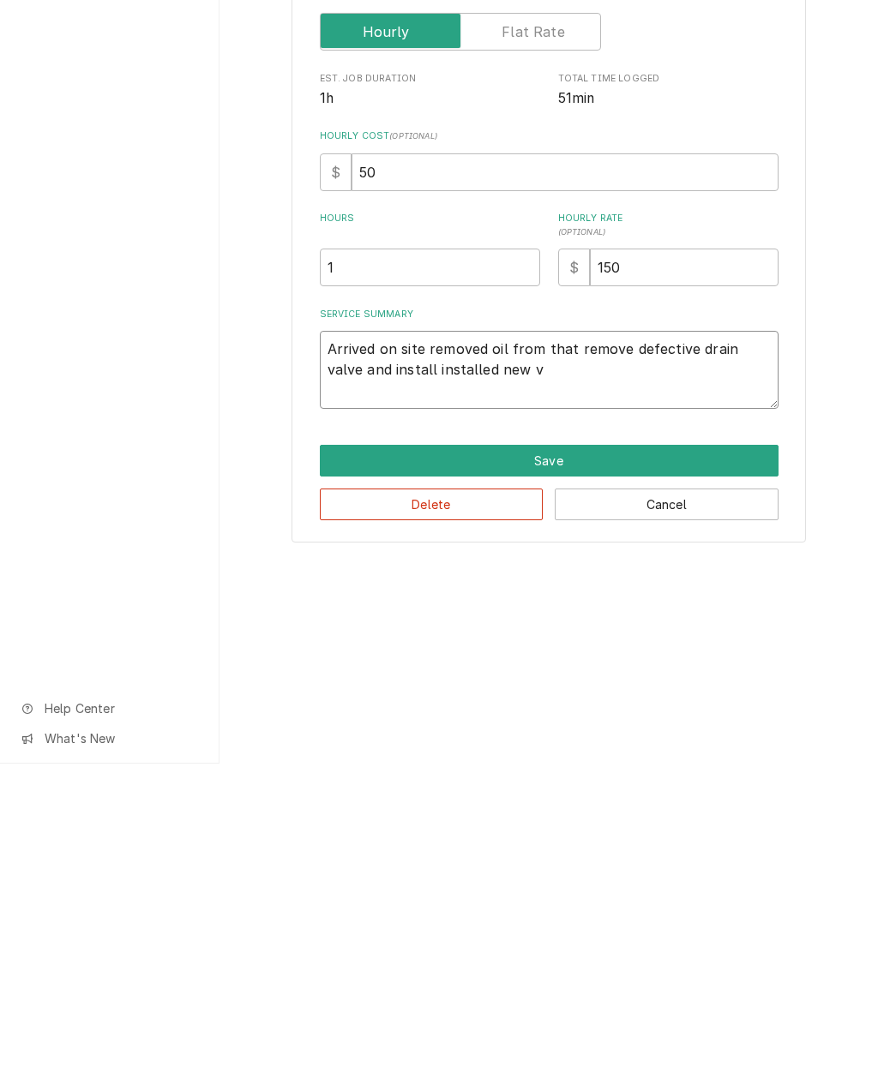
type textarea "x"
type textarea "Arrived on site removed oil from that remove defective drain valve and install …"
type textarea "x"
type textarea "Arrived on site removed oil from that remove defective drain valve and install …"
type textarea "x"
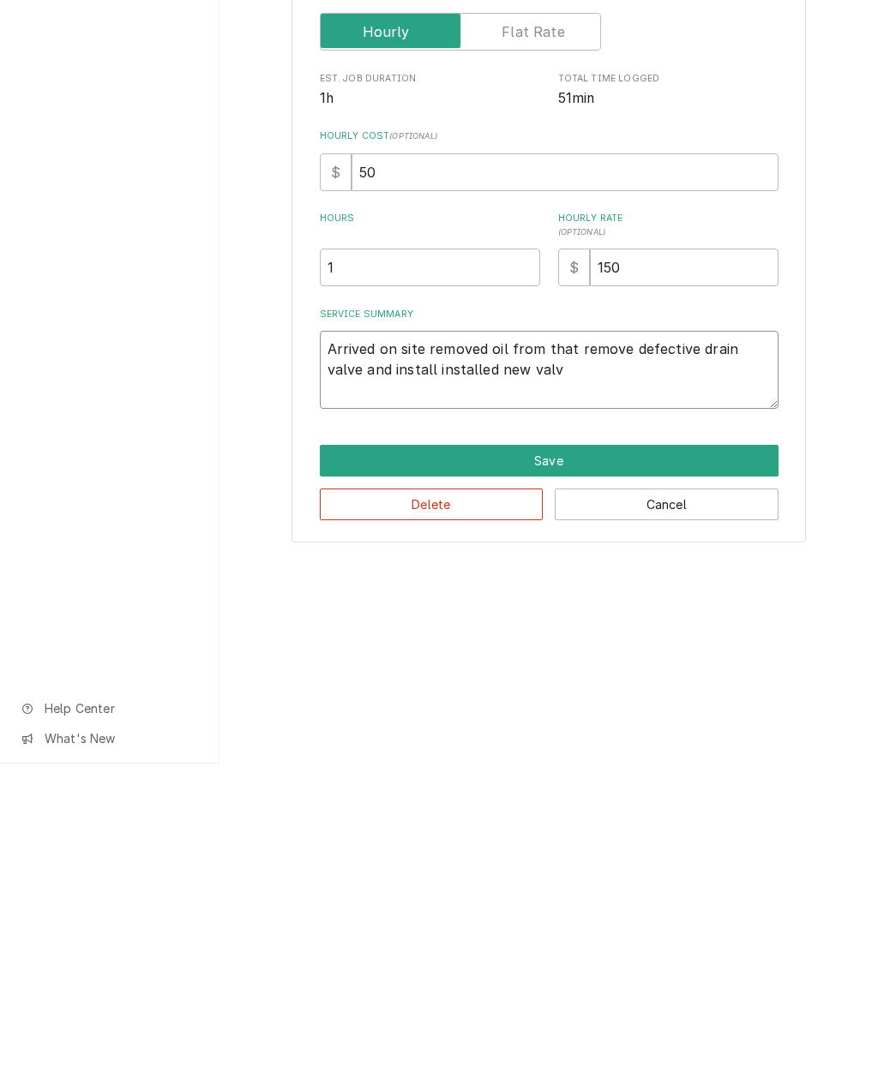
type textarea "Arrived on site removed oil from that remove defective drain valve and install …"
type textarea "x"
type textarea "Arrived on site removed oil from that remove defective drain valve and install …"
type textarea "x"
type textarea "Arrived on site removed oil from that remove defective drain valve and install …"
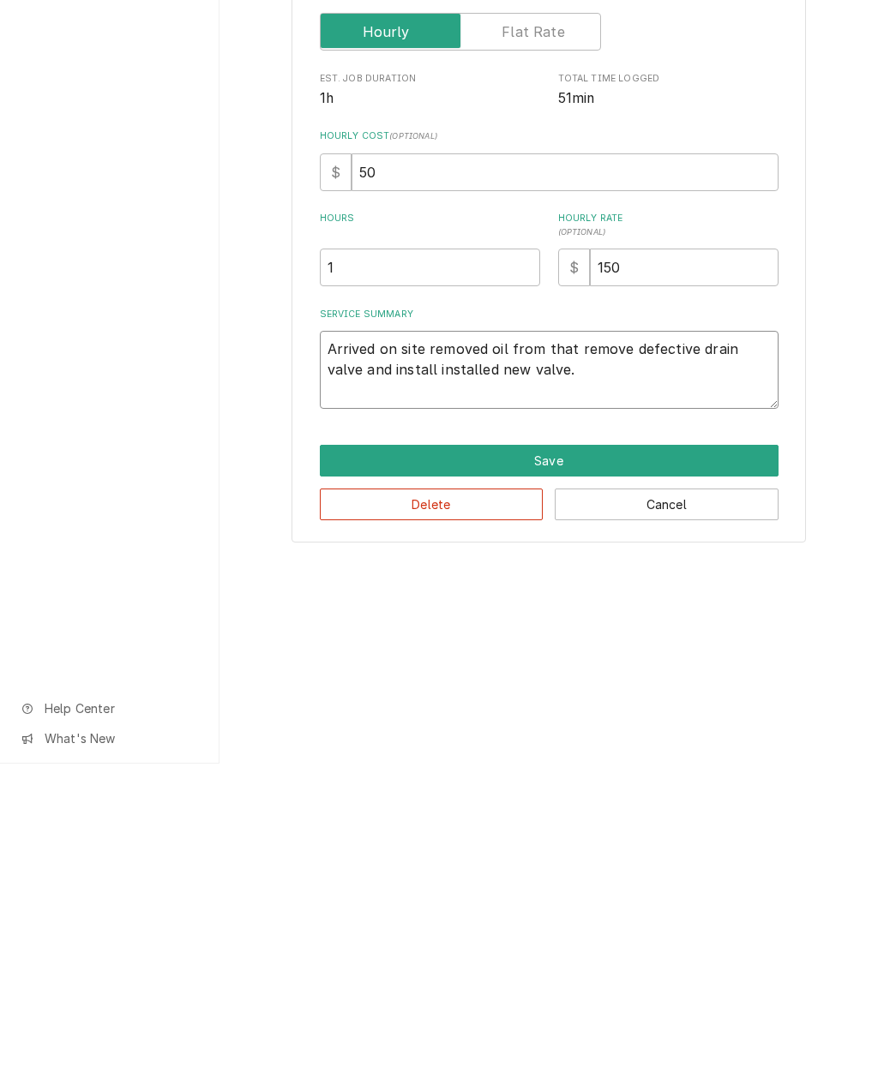
type textarea "x"
type textarea "Arrived on site removed oil from that remove defective drain valve and install …"
type textarea "x"
type textarea "Arrived on site removed oil from that remove defective drain valve and install …"
type textarea "x"
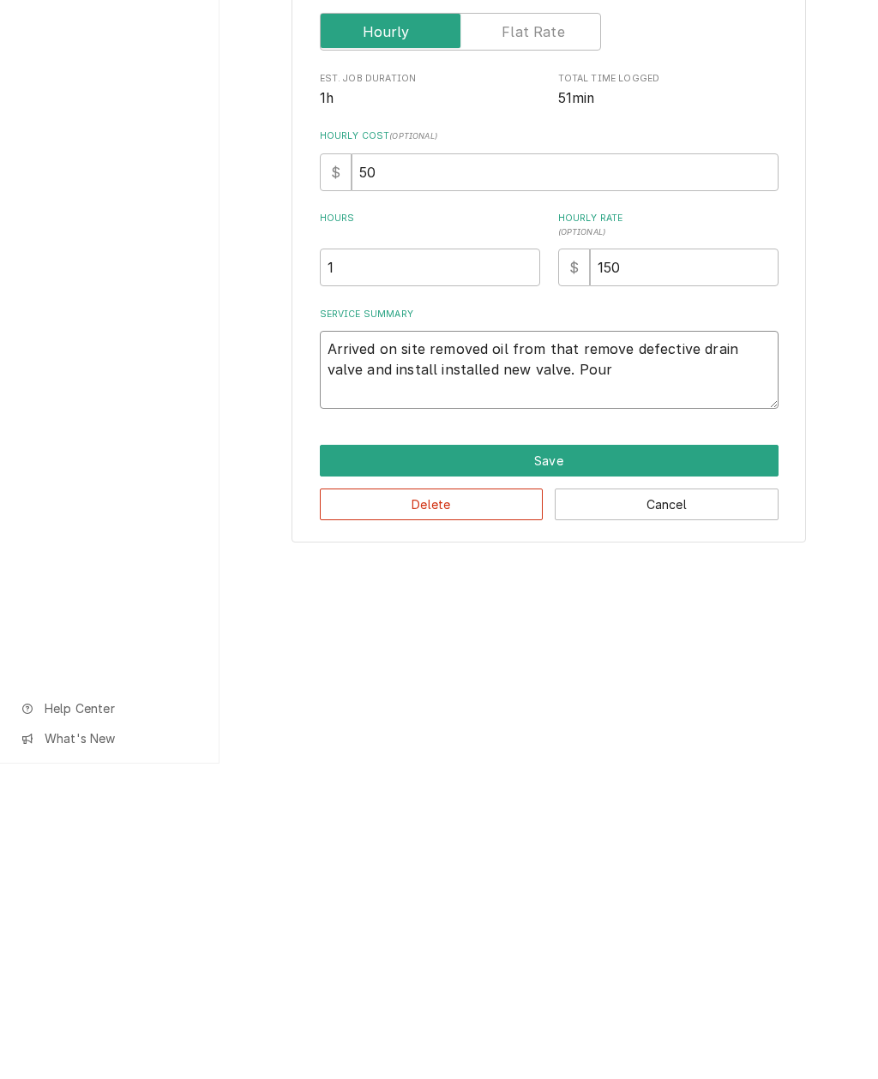
type textarea "Arrived on site removed oil from that remove defective drain valve and install …"
type textarea "x"
type textarea "Arrived on site removed oil from that remove defective drain valve and install …"
type textarea "x"
type textarea "Arrived on site removed oil from that remove defective drain valve and install …"
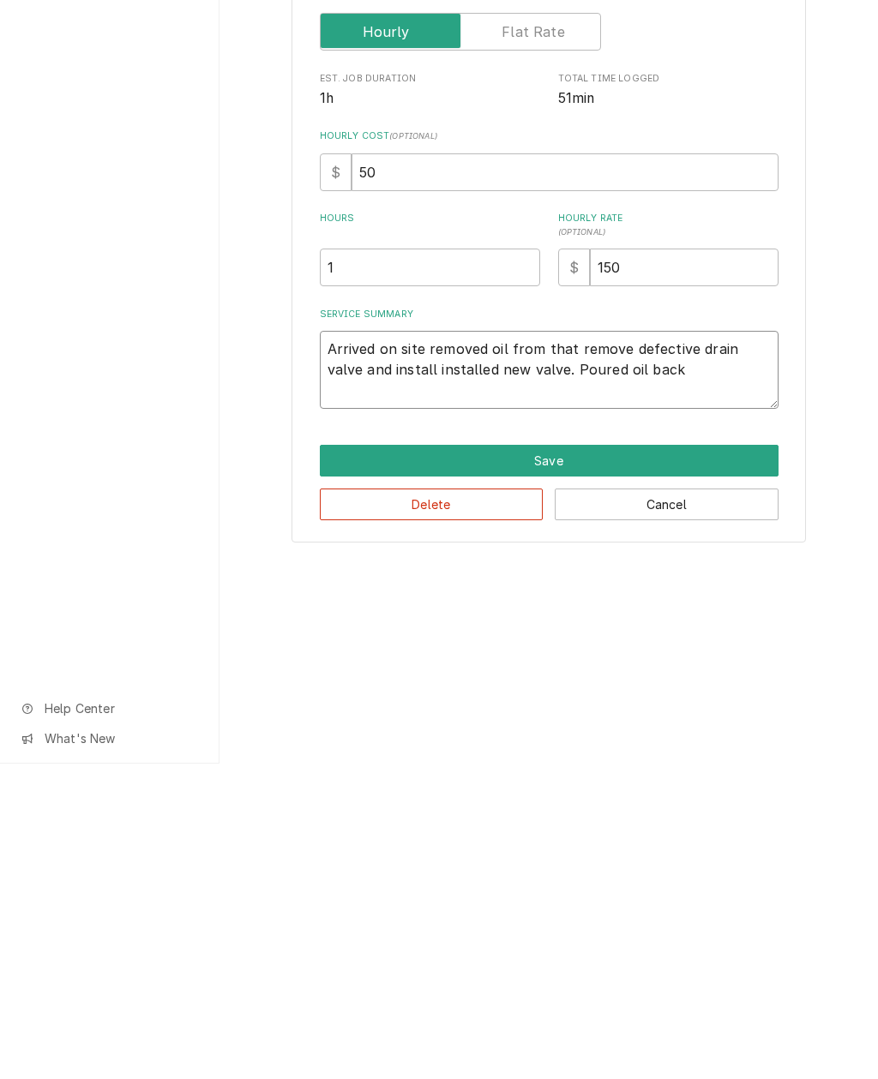
type textarea "x"
type textarea "Arrived on site removed oil from that remove defective drain valve and install …"
type textarea "x"
type textarea "Arrived on site removed oil from that remove defective drain valve and install …"
type textarea "x"
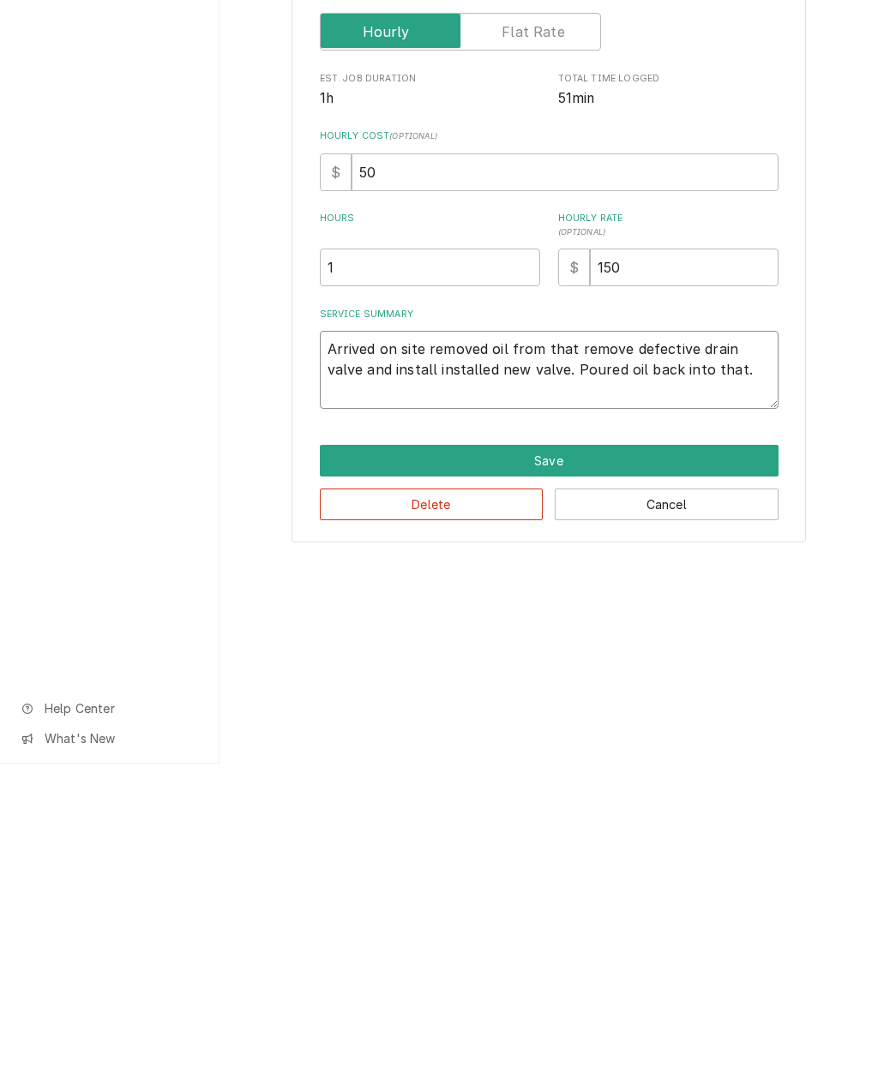
type textarea "Arrived on site removed oil from that remove defective drain valve and install …"
type textarea "x"
type textarea "Arrived on site removed oil from that remove defective drain valve and install …"
type textarea "x"
type textarea "Arrived on site removed oil from that remove defective drain valve and install …"
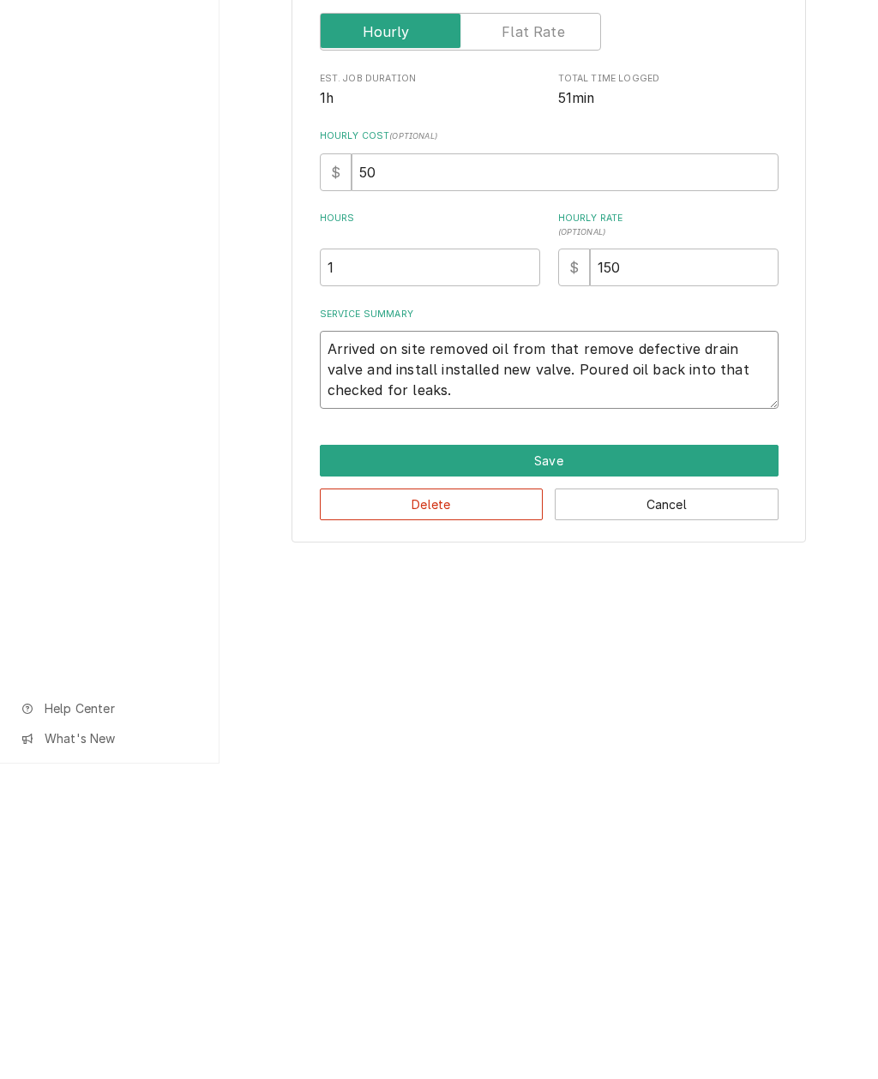
type textarea "x"
type textarea "Arrived on site removed oil from that remove defective drain valve and install …"
type textarea "x"
type textarea "Arrived on site removed oil from that remove defective drain valve and install …"
type textarea "x"
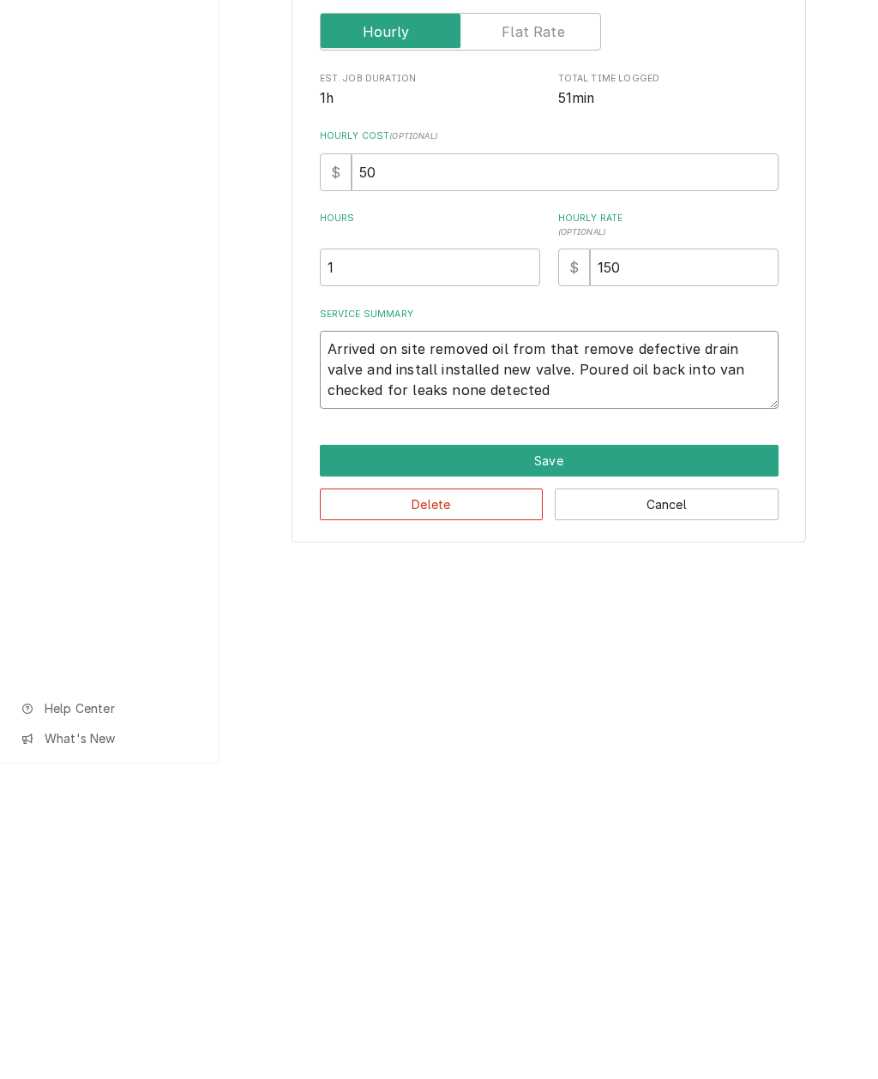
type textarea "Arrived on site removed oil from that remove defective drain valve and install …"
type textarea "x"
type textarea "Arrived on site removed oil from that remove defective drain valve and install …"
type textarea "x"
type textarea "Arrived on site removed oil from that remove defective drain valve and install …"
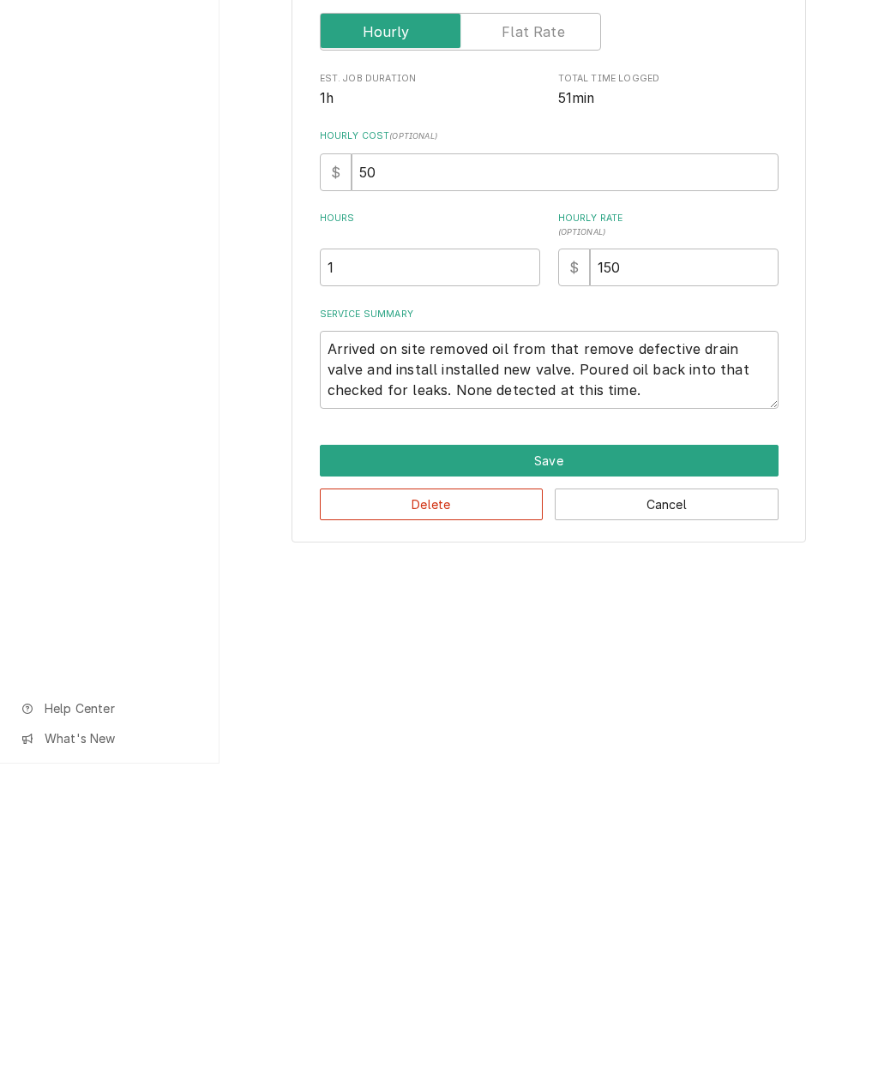
click at [669, 760] on button "Save" at bounding box center [549, 776] width 459 height 32
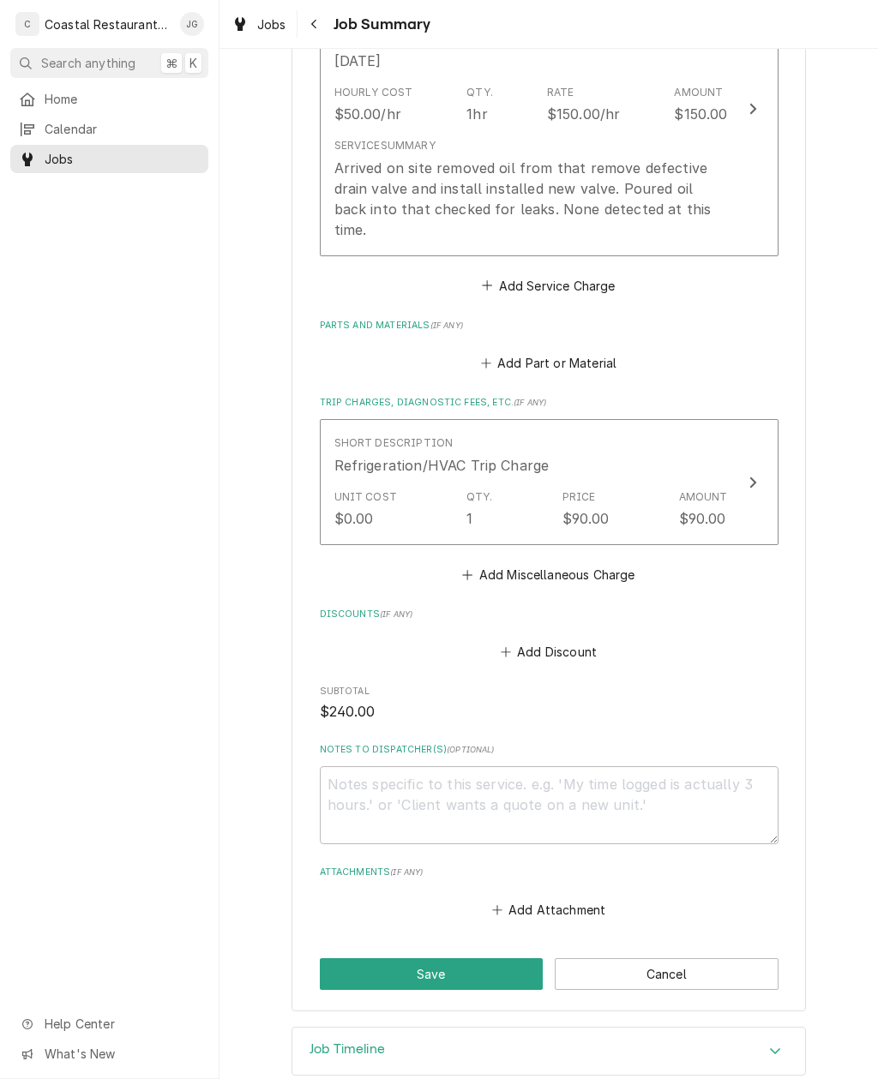
scroll to position [526, 0]
click at [500, 960] on button "Save" at bounding box center [432, 976] width 224 height 32
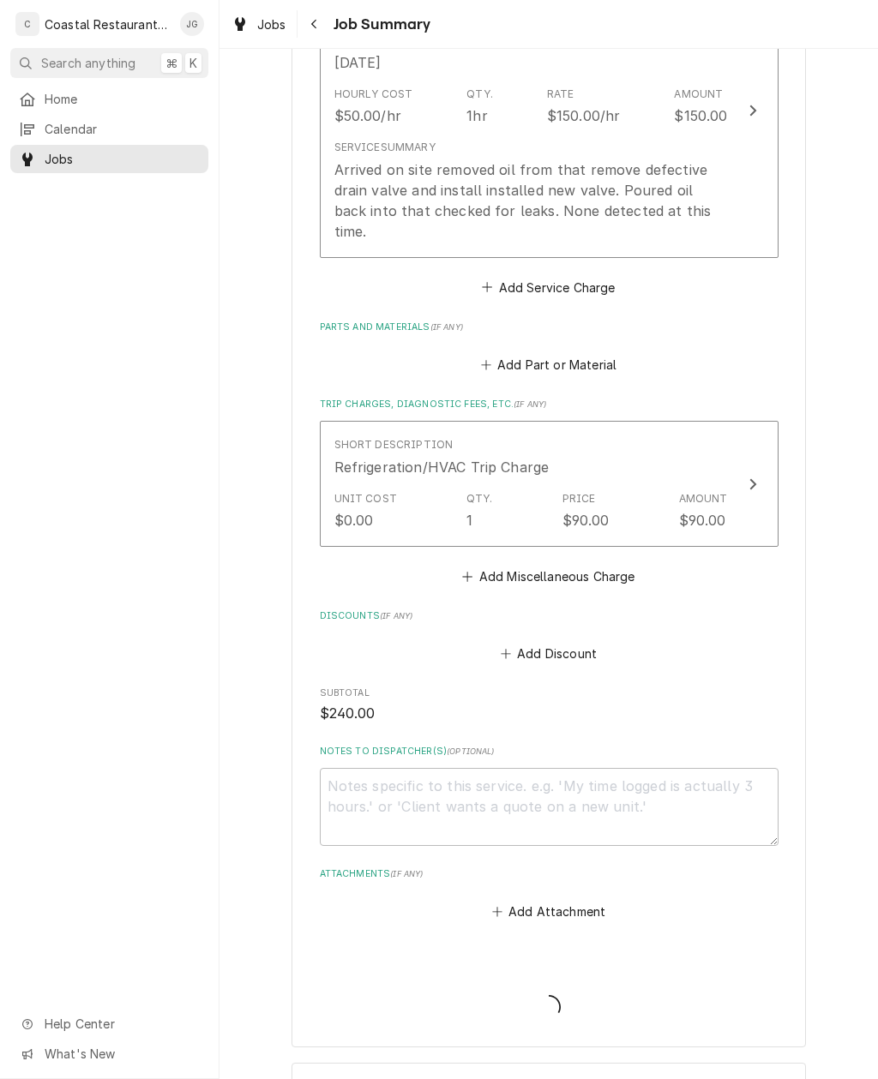
type textarea "x"
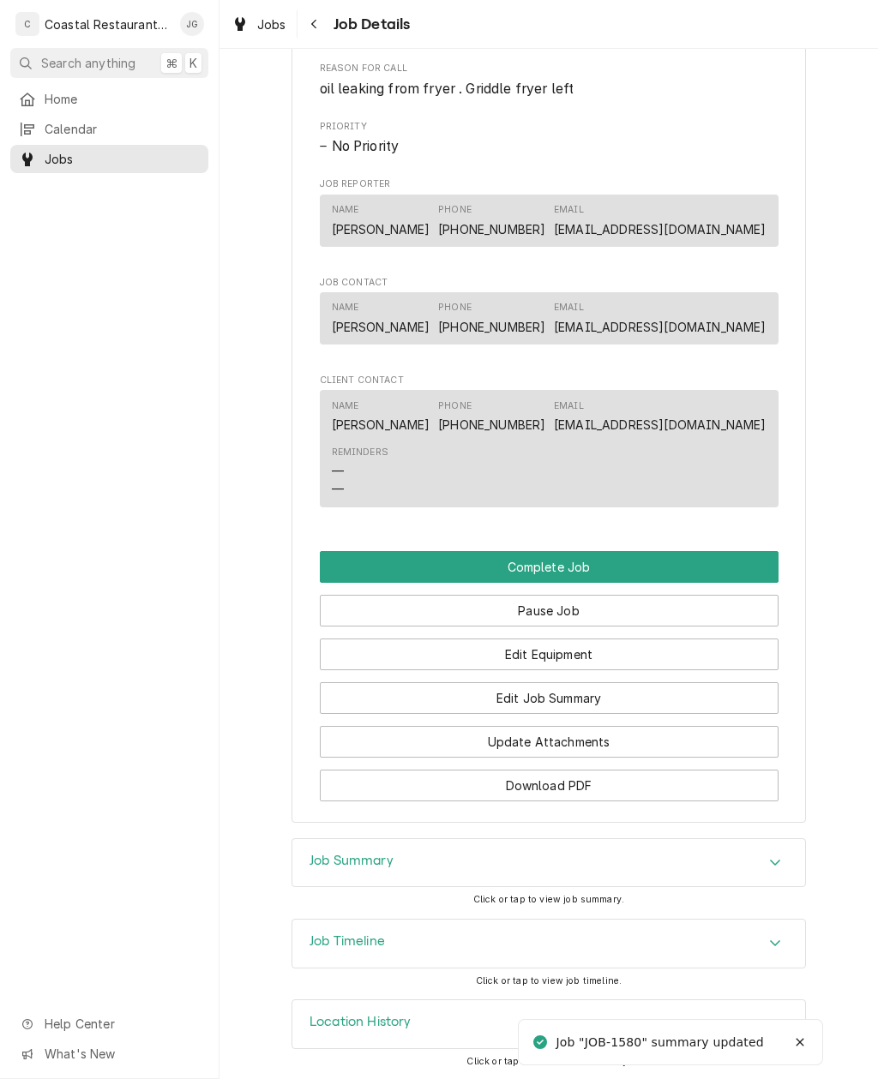
scroll to position [1072, 0]
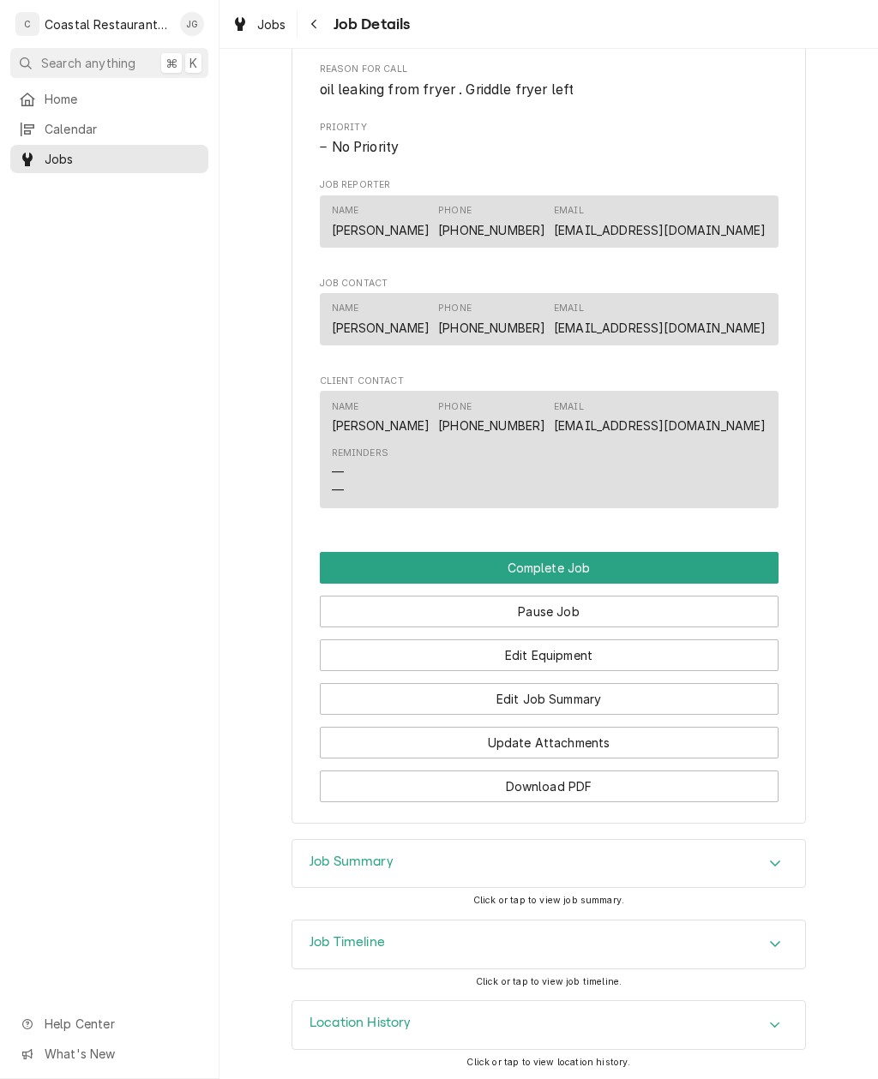
click at [623, 567] on button "Complete Job" at bounding box center [549, 568] width 459 height 32
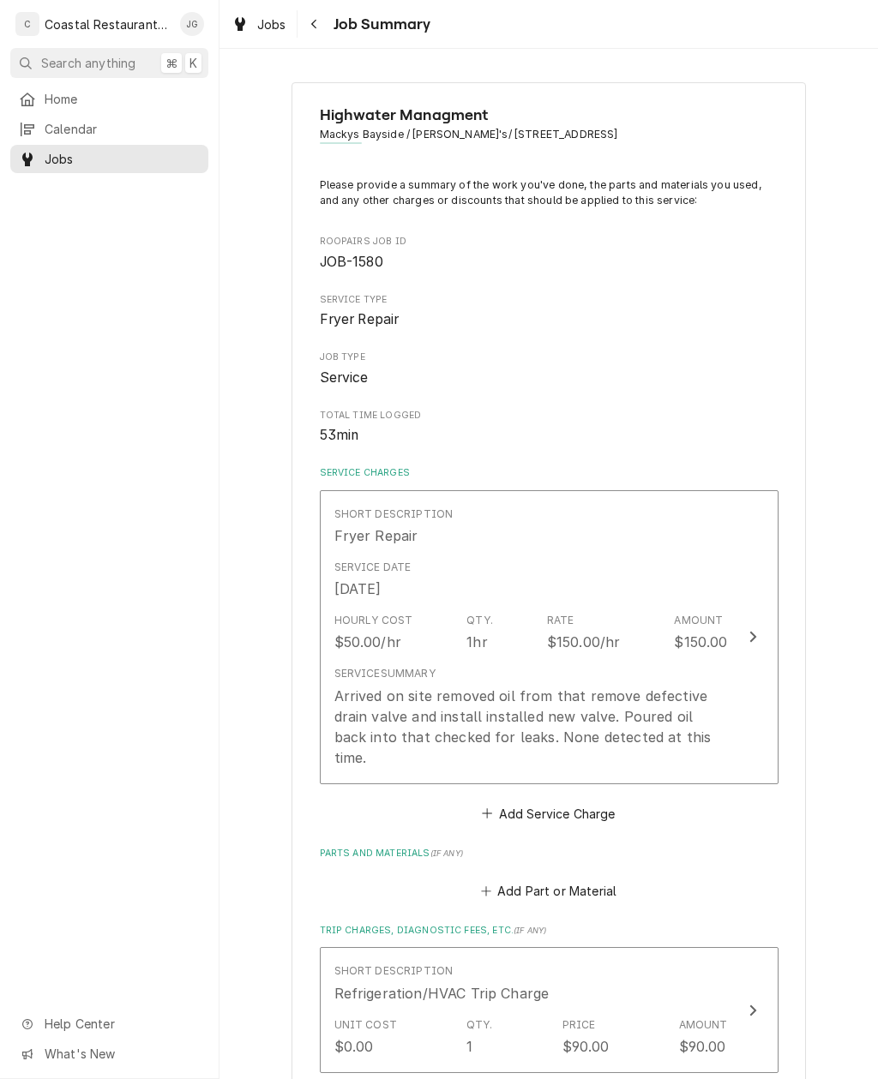
type textarea "x"
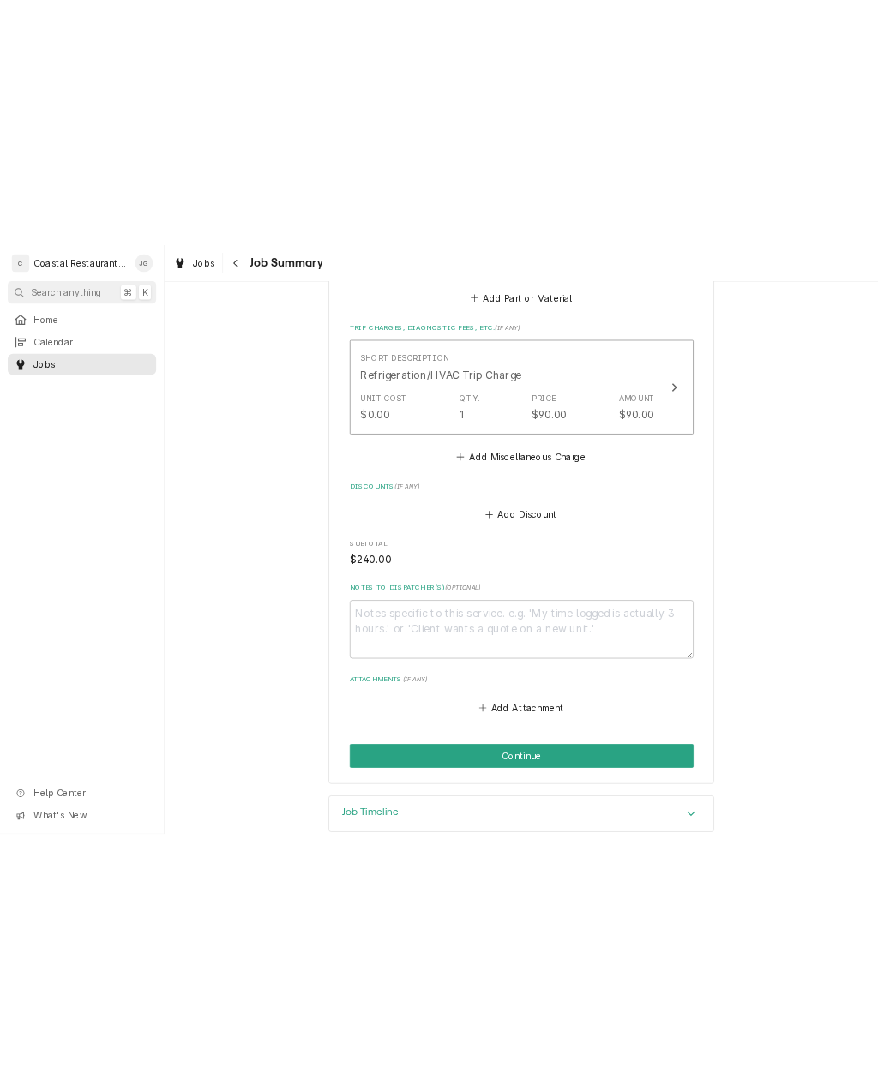
scroll to position [819, 0]
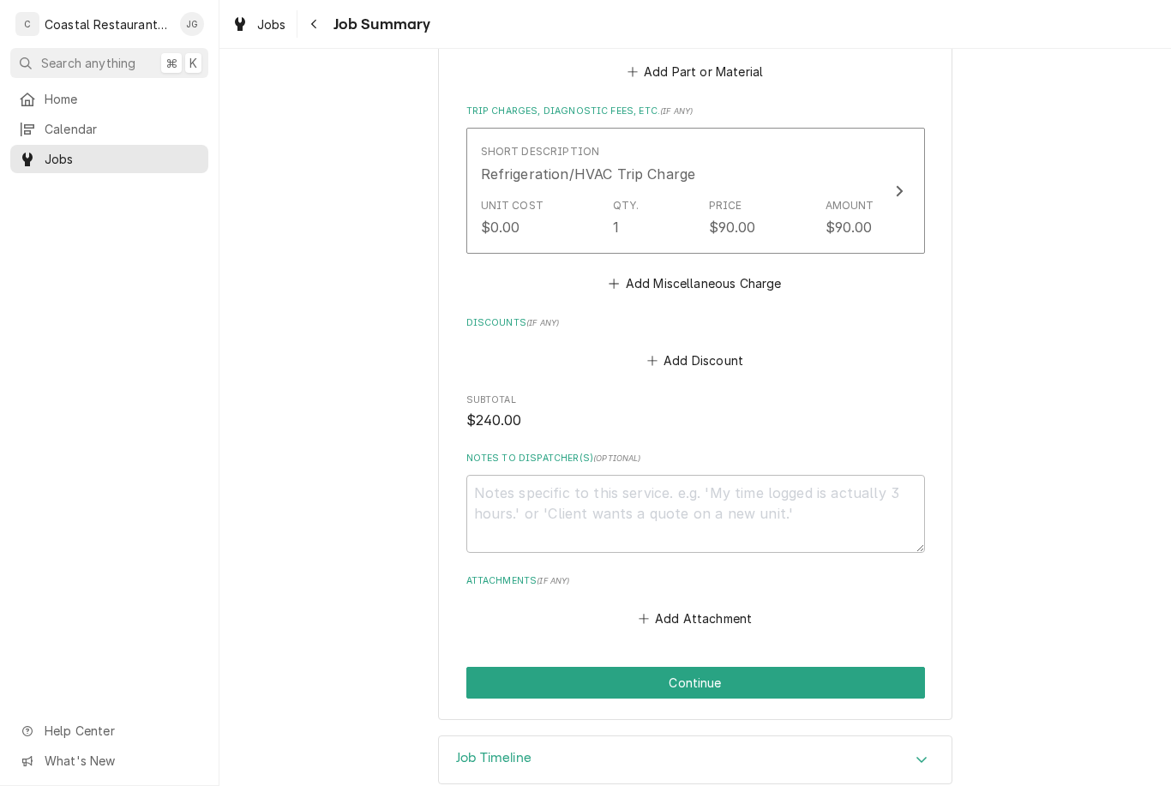
click at [721, 607] on button "Add Attachment" at bounding box center [695, 619] width 120 height 24
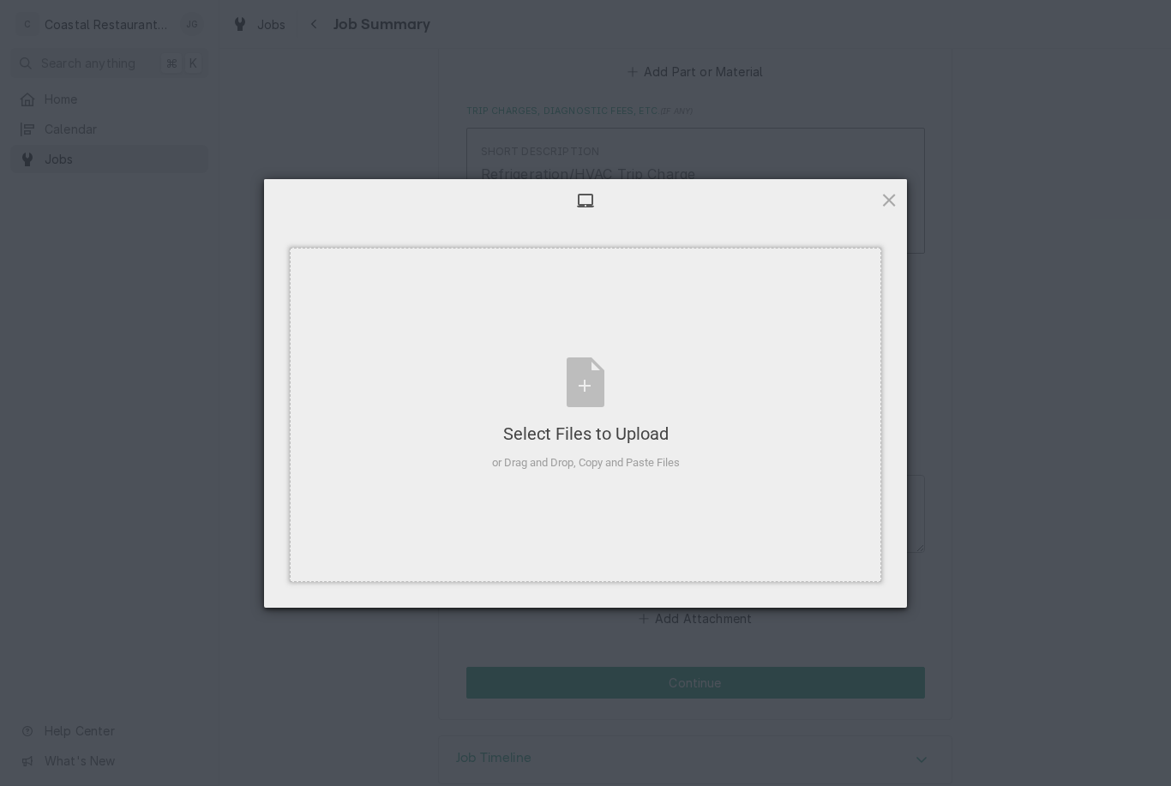
click at [745, 460] on div "Select Files to Upload or Drag and Drop, Copy and Paste Files" at bounding box center [585, 415] width 591 height 334
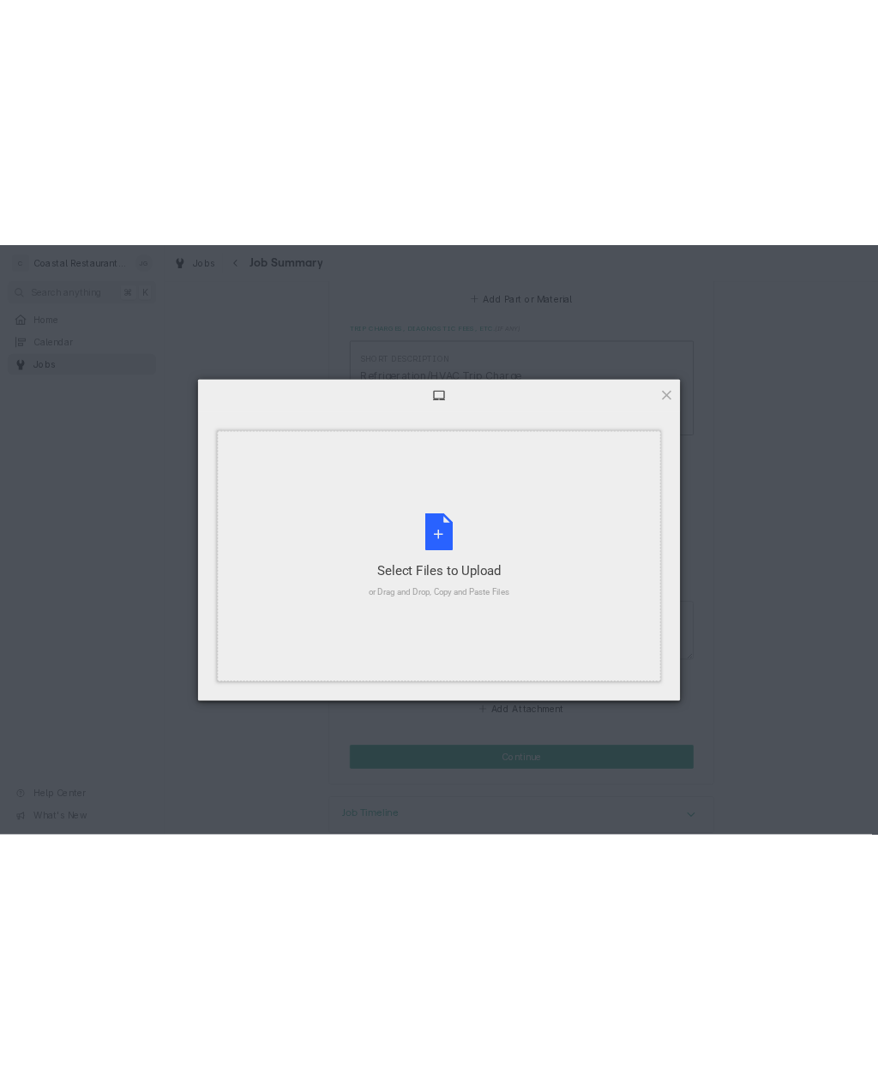
scroll to position [526, 0]
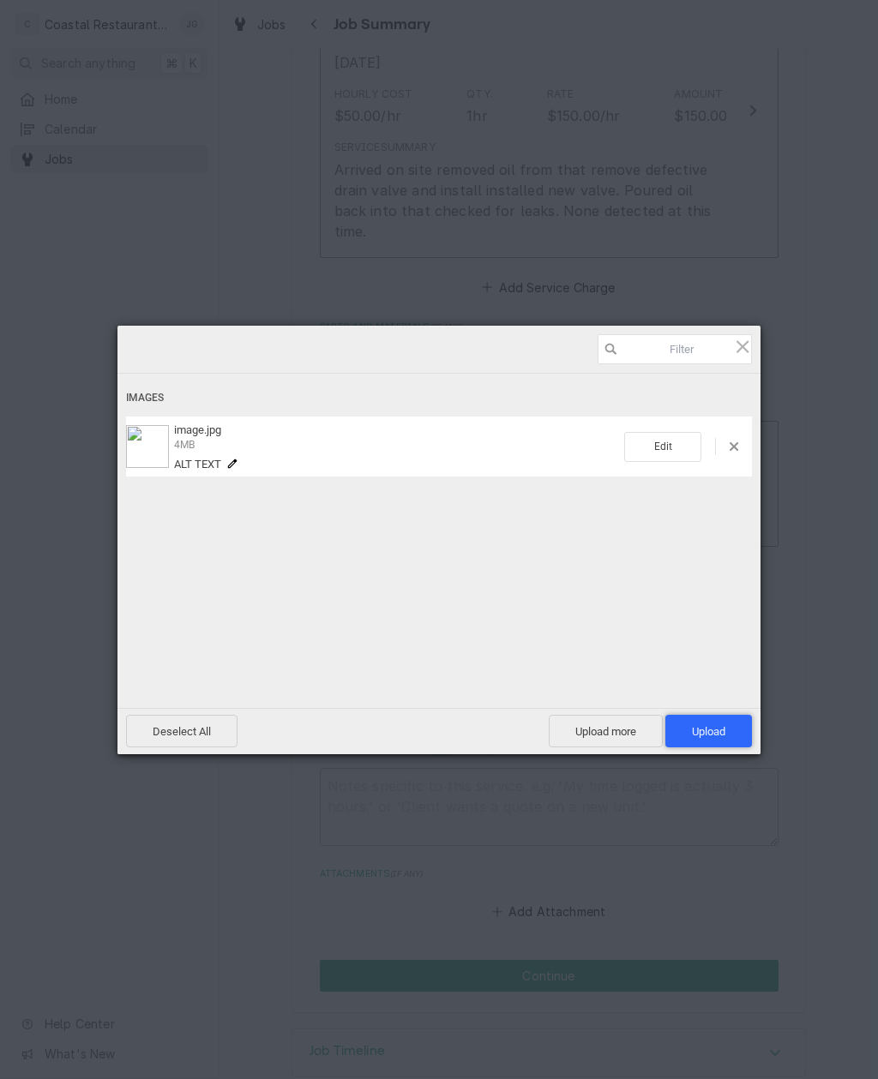
click at [709, 731] on span "Upload 1" at bounding box center [708, 731] width 33 height 13
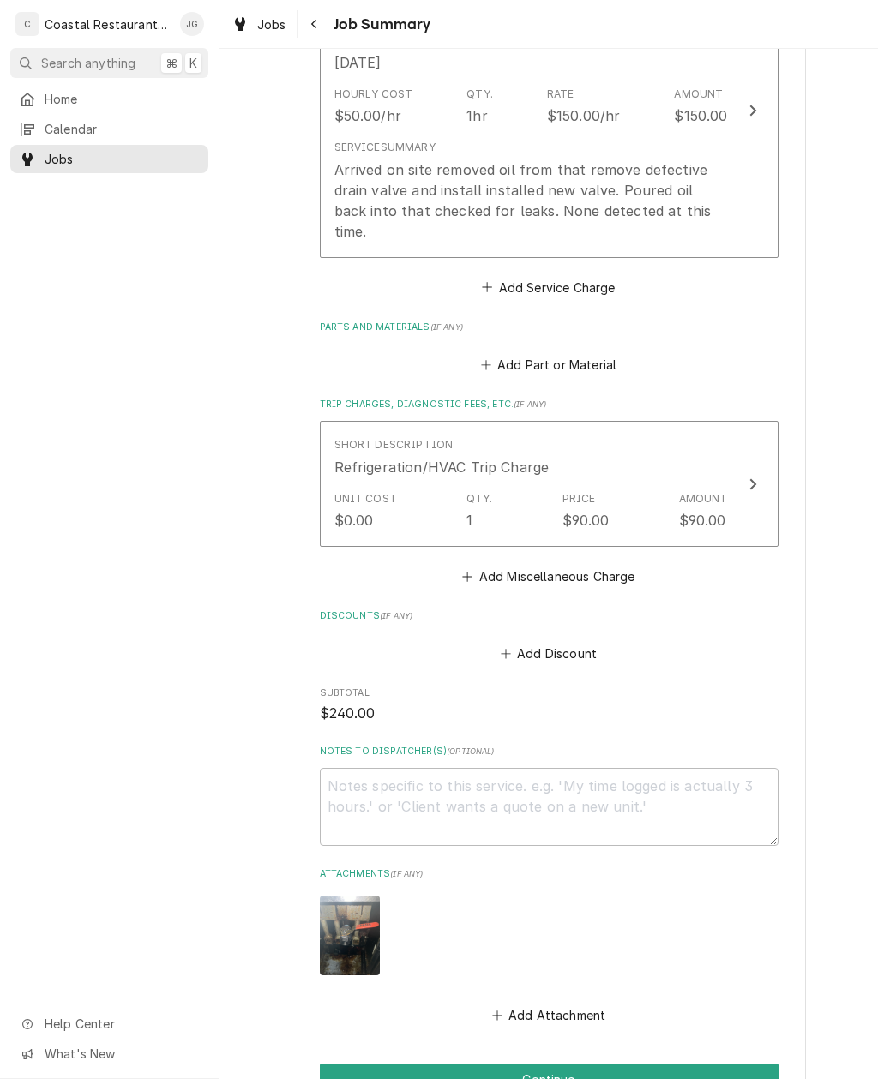
click at [620, 1064] on button "Continue" at bounding box center [549, 1080] width 459 height 32
type textarea "x"
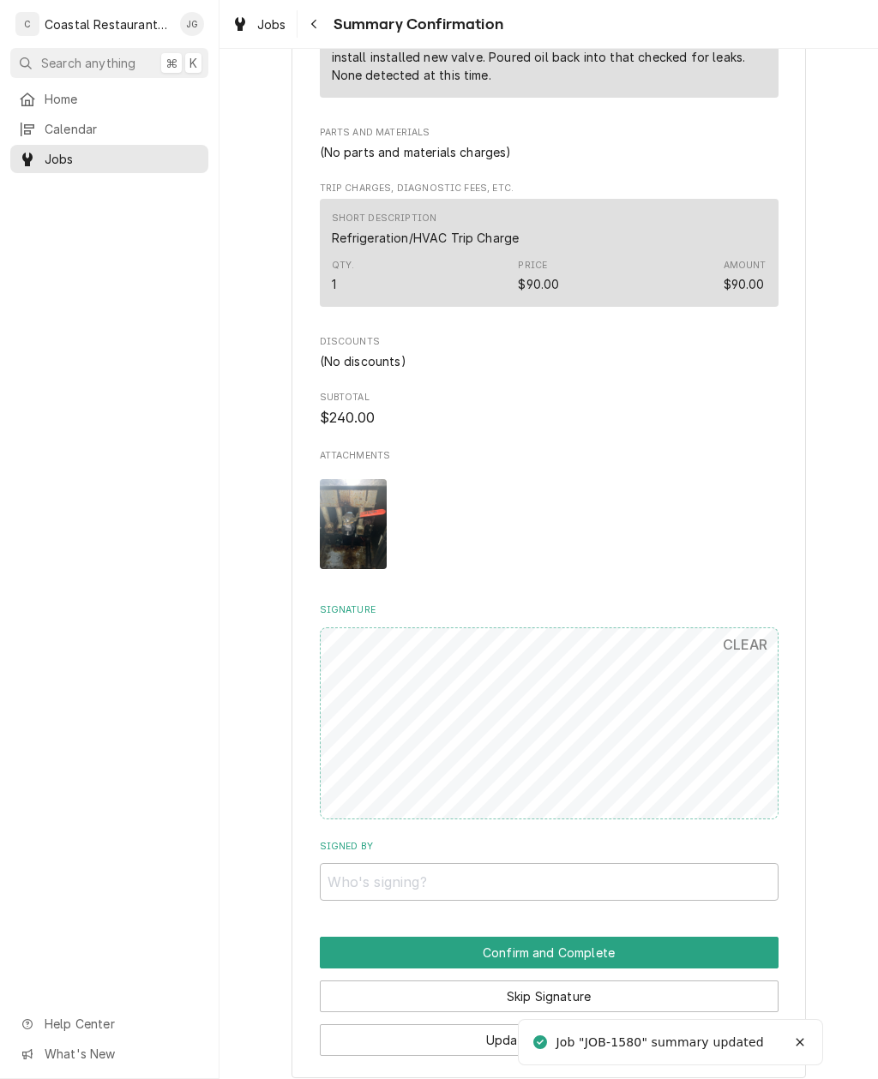
scroll to position [623, 0]
click at [544, 863] on input "Signed By" at bounding box center [549, 882] width 459 height 38
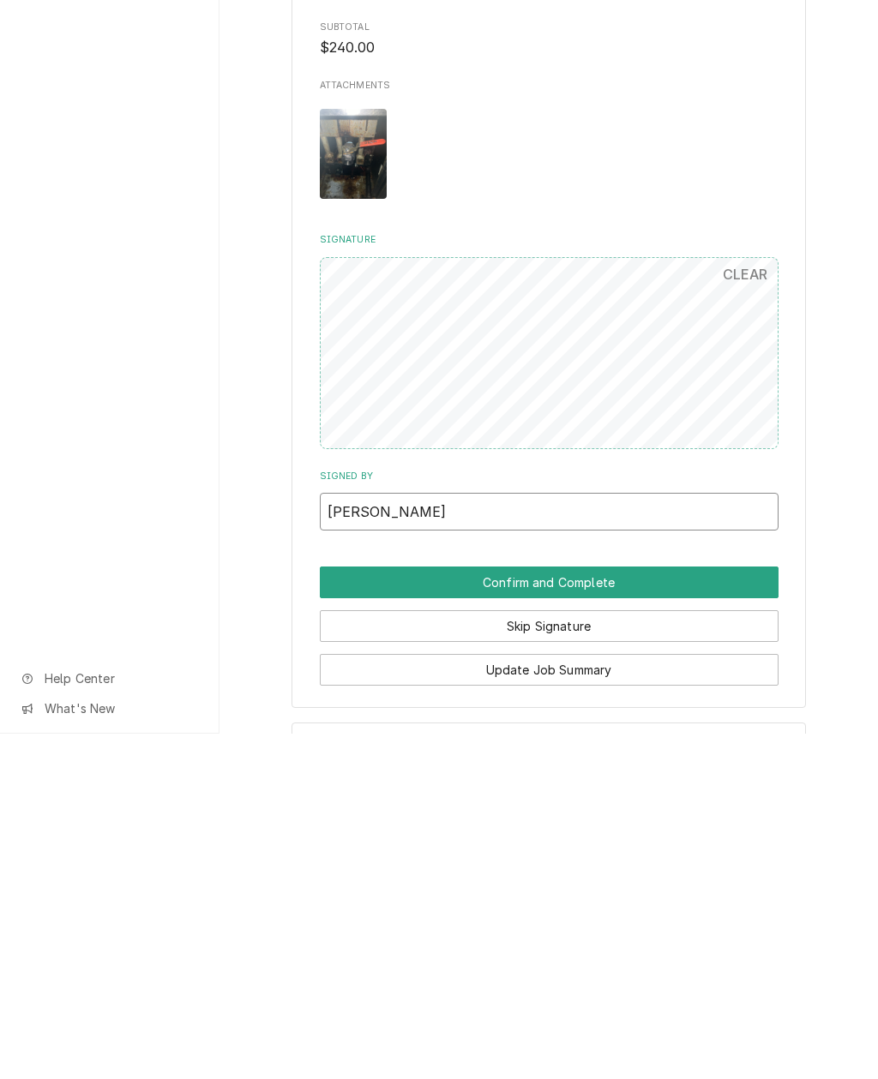
scroll to position [666, 0]
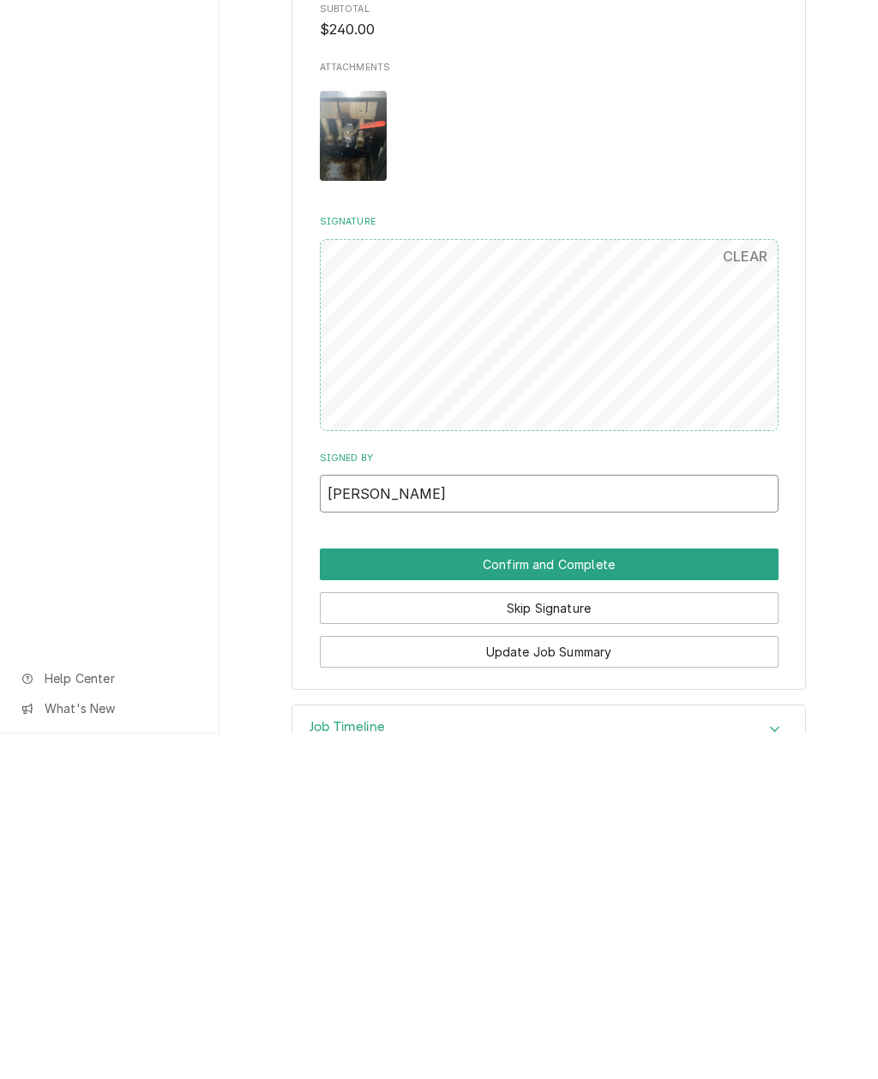
type input "[PERSON_NAME]"
click at [638, 894] on button "Confirm and Complete" at bounding box center [549, 910] width 459 height 32
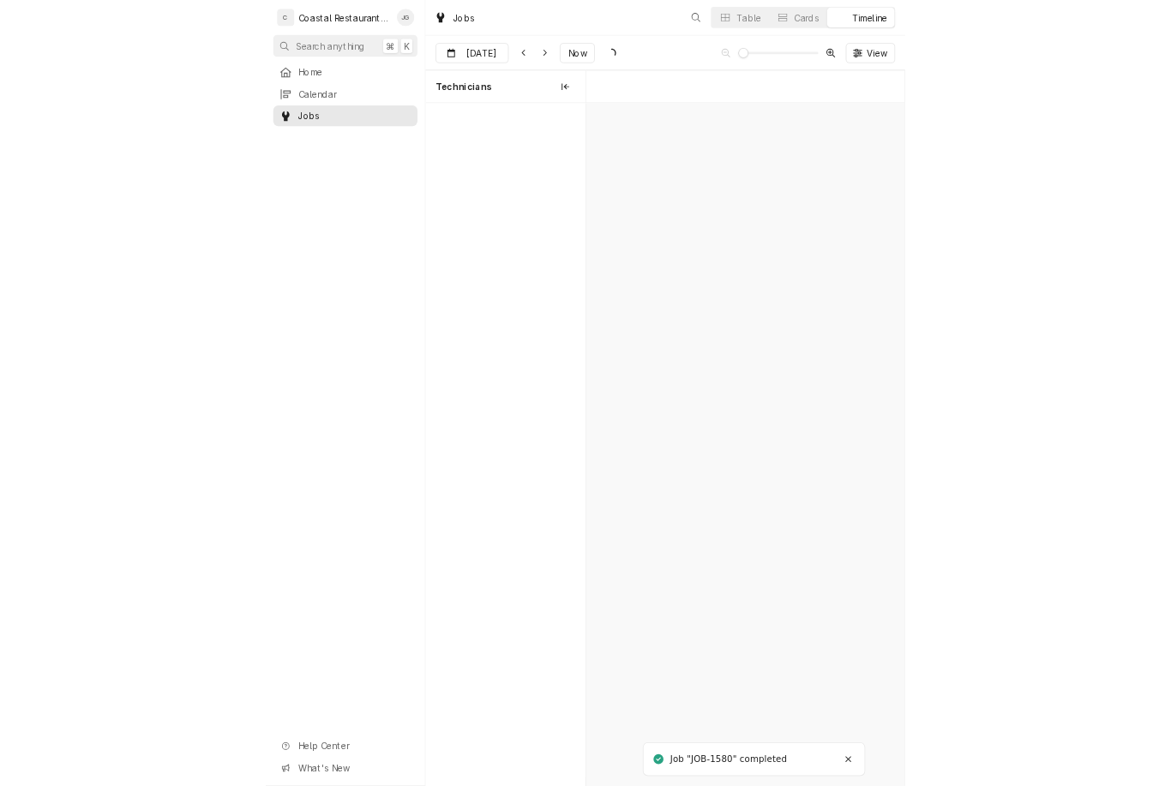
scroll to position [0, 8653]
